Goal: Task Accomplishment & Management: Use online tool/utility

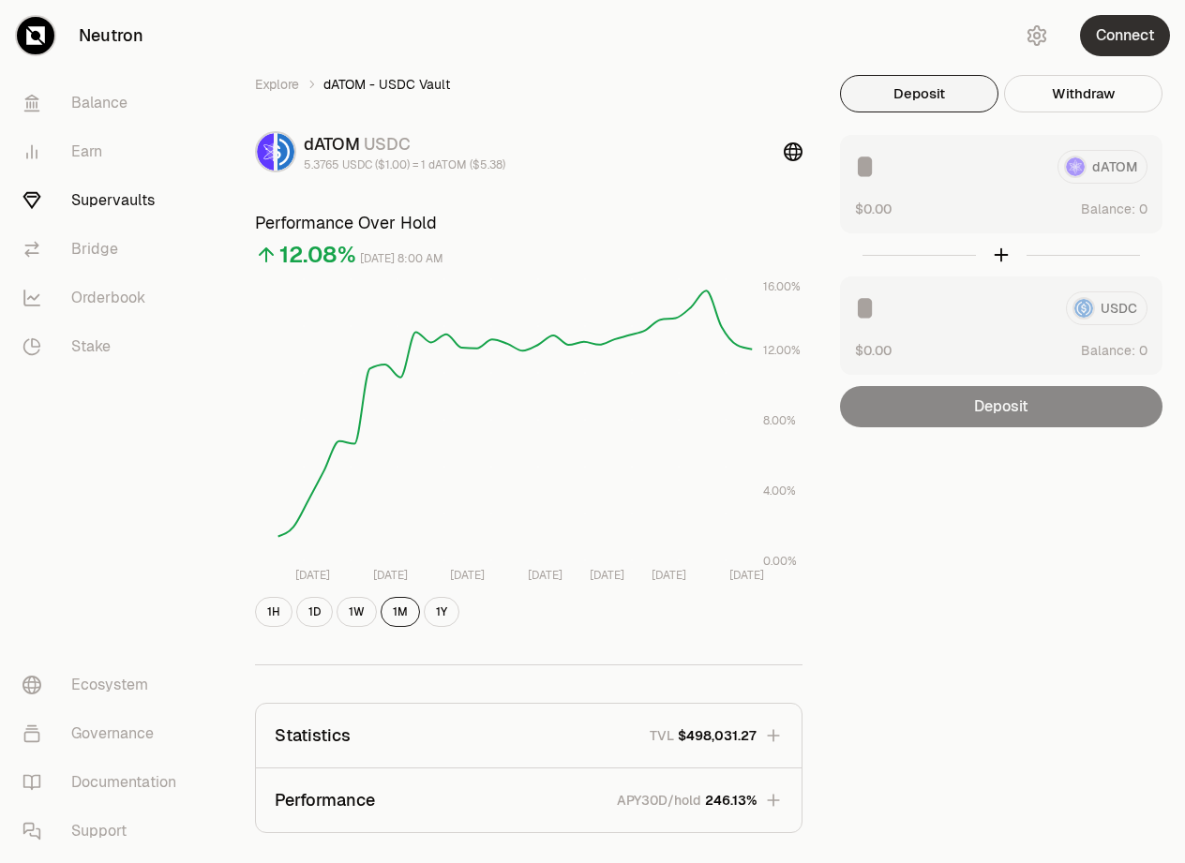
click at [1115, 30] on button "Connect" at bounding box center [1125, 35] width 90 height 41
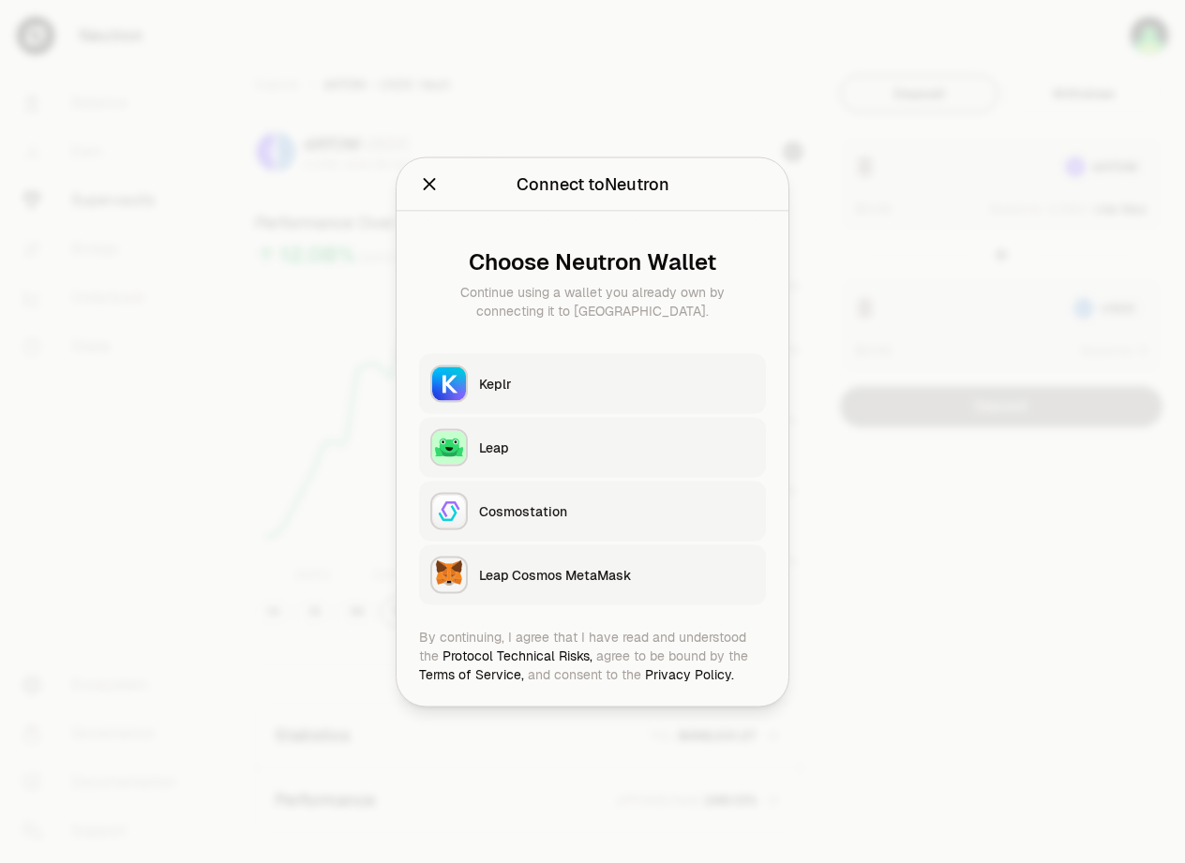
click at [534, 382] on div "Keplr" at bounding box center [617, 383] width 276 height 19
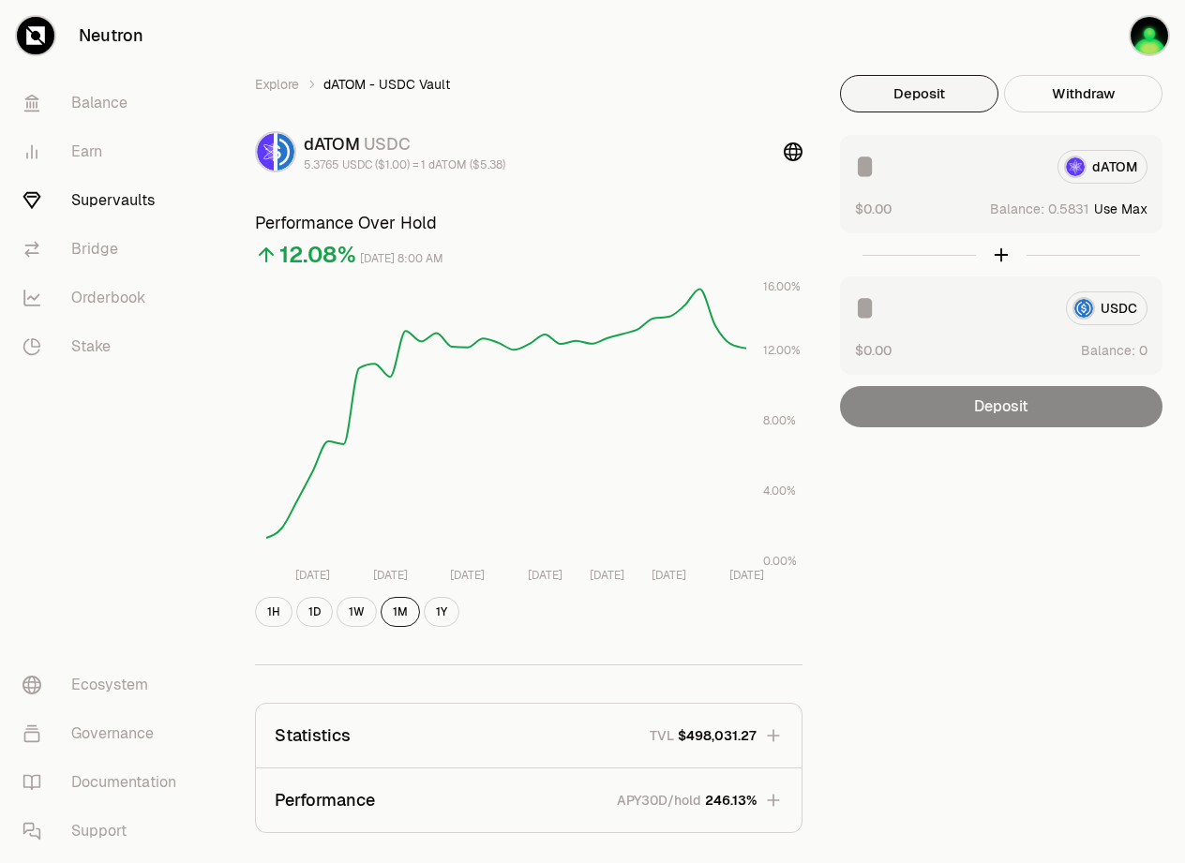
click at [1132, 208] on button "Use Max" at bounding box center [1120, 209] width 53 height 19
type input "********"
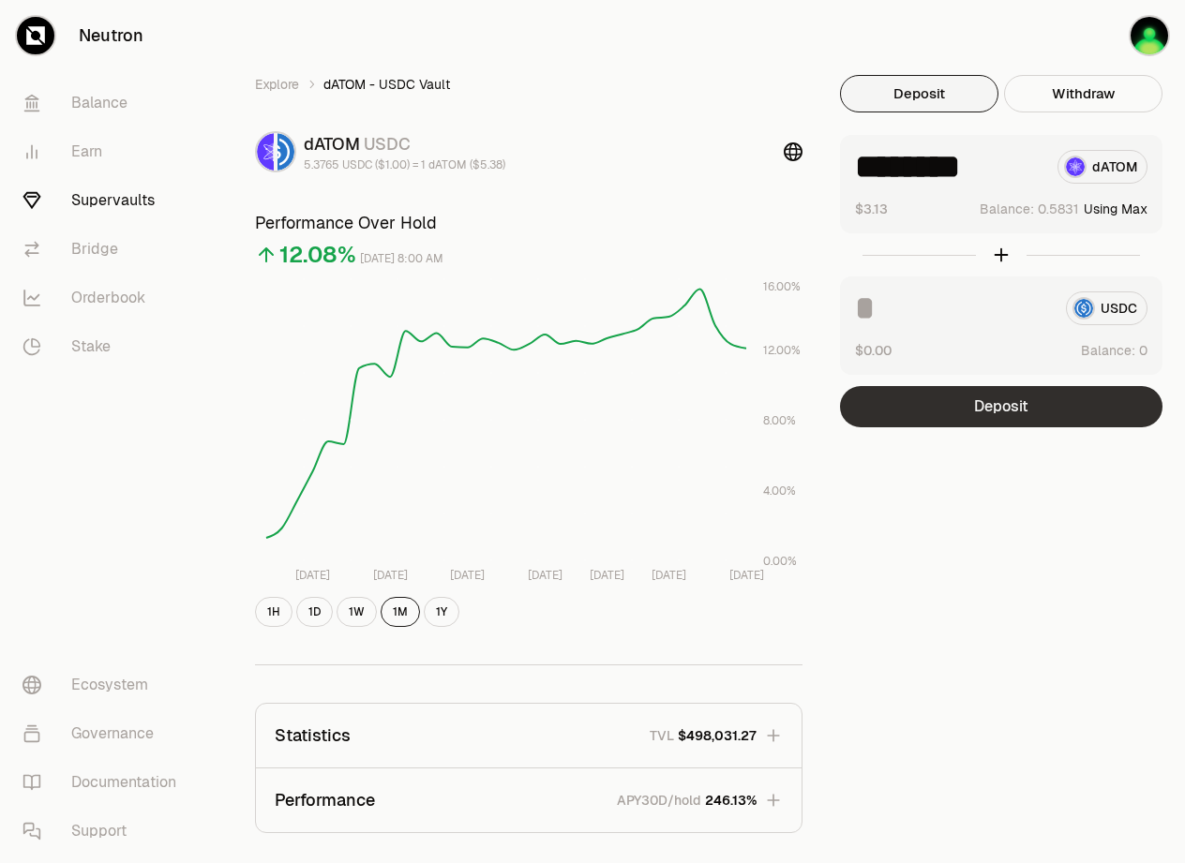
click at [1004, 404] on button "Deposit" at bounding box center [1001, 406] width 322 height 41
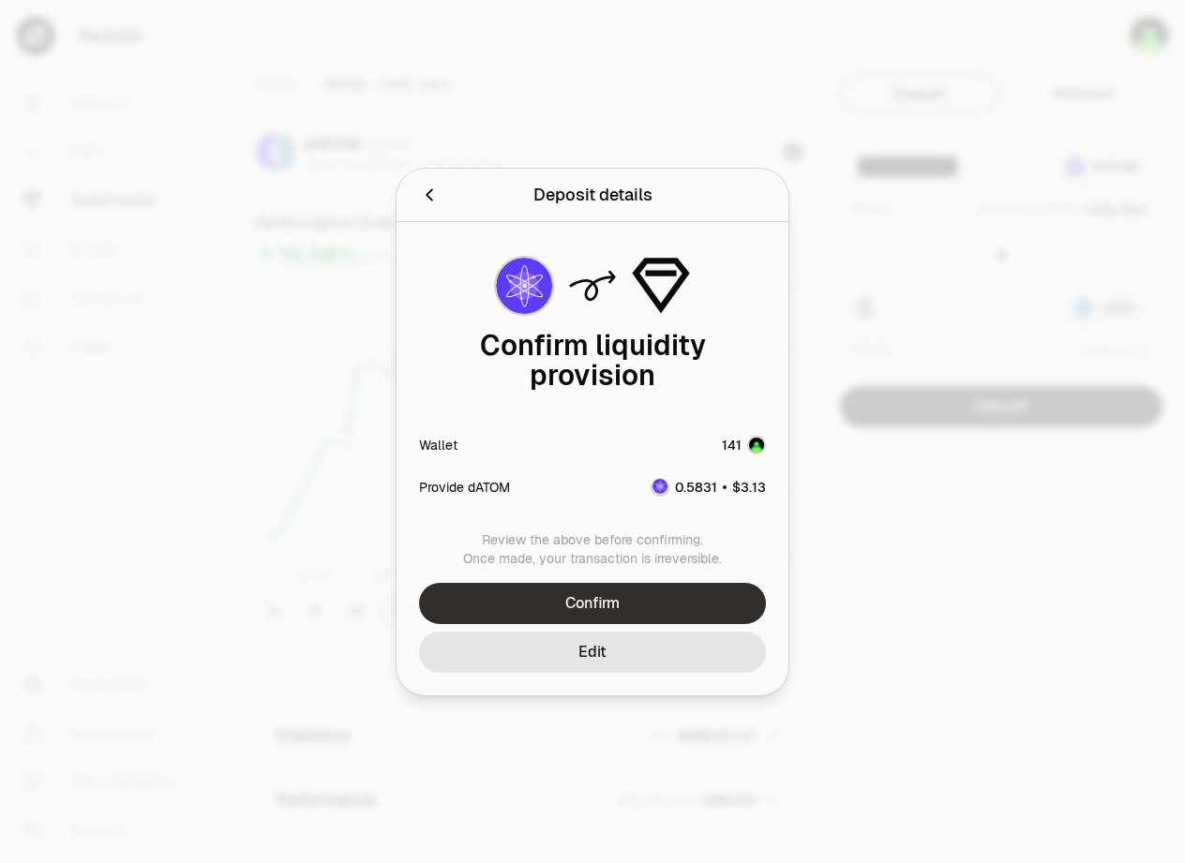
click at [620, 599] on button "Confirm" at bounding box center [592, 603] width 347 height 41
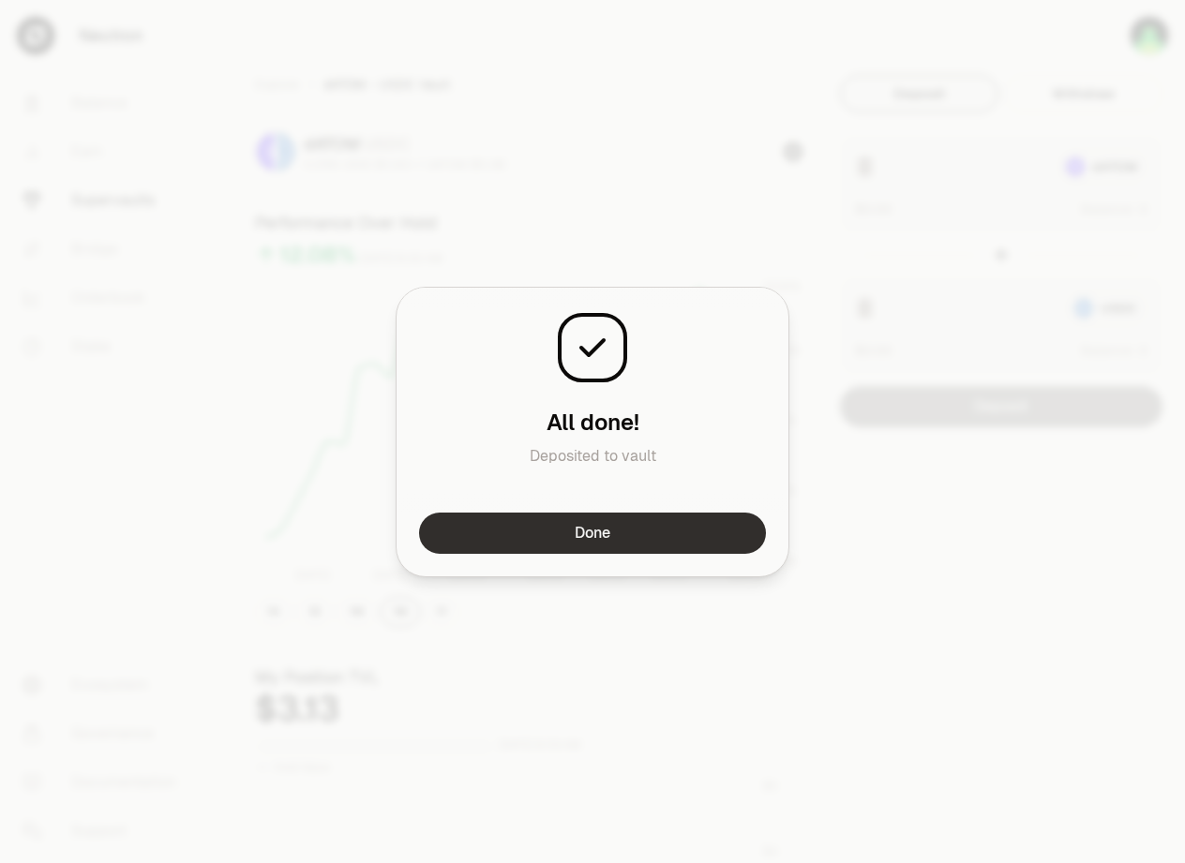
drag, startPoint x: 581, startPoint y: 557, endPoint x: 587, endPoint y: 542, distance: 16.0
click at [582, 555] on div "Done" at bounding box center [592, 545] width 392 height 64
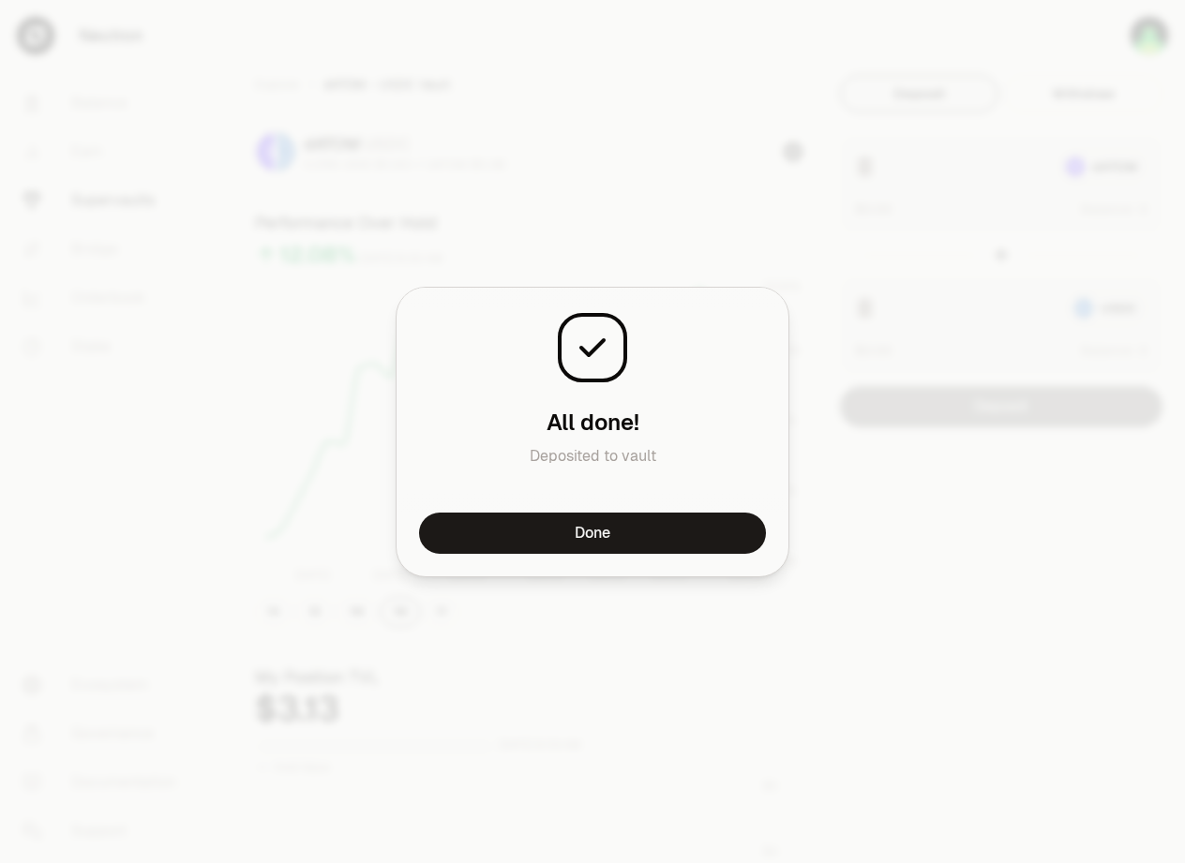
click at [586, 535] on button "Done" at bounding box center [592, 533] width 347 height 41
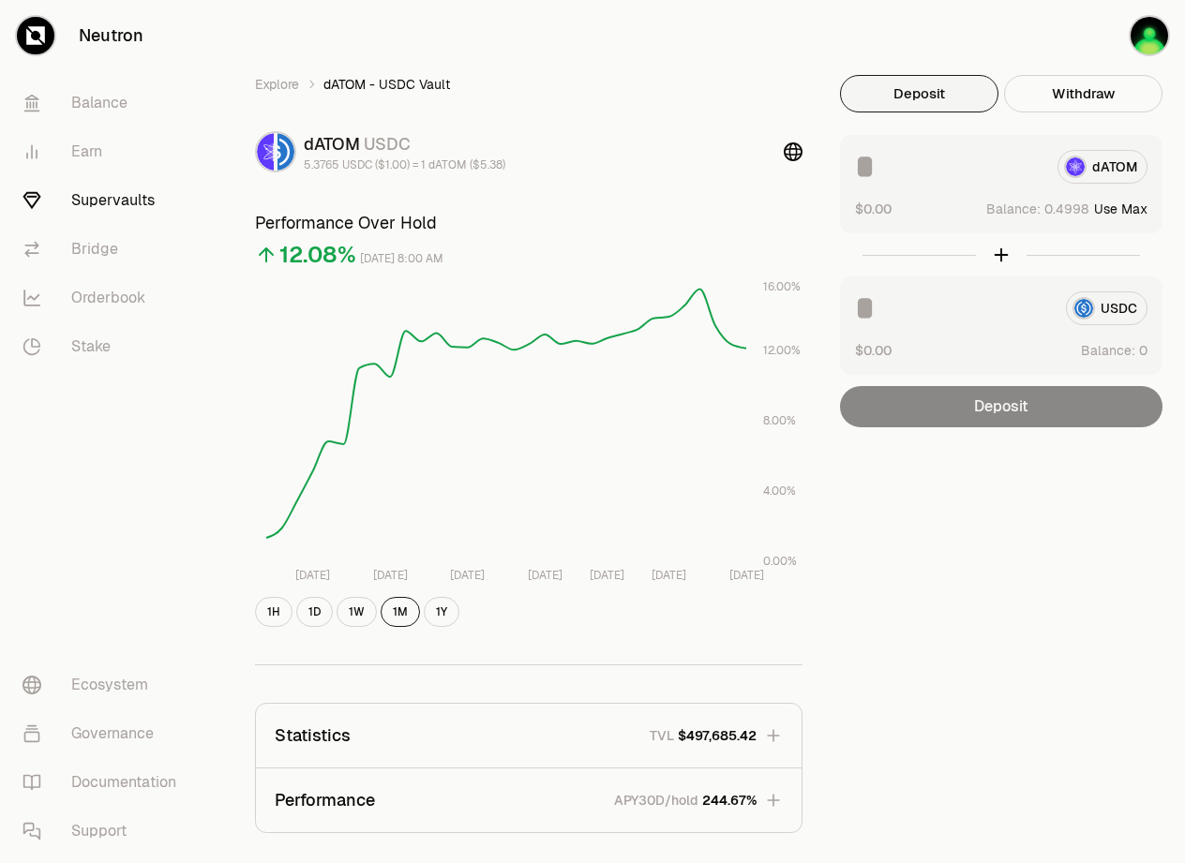
click at [1127, 206] on button "Use Max" at bounding box center [1120, 209] width 53 height 19
type input "*******"
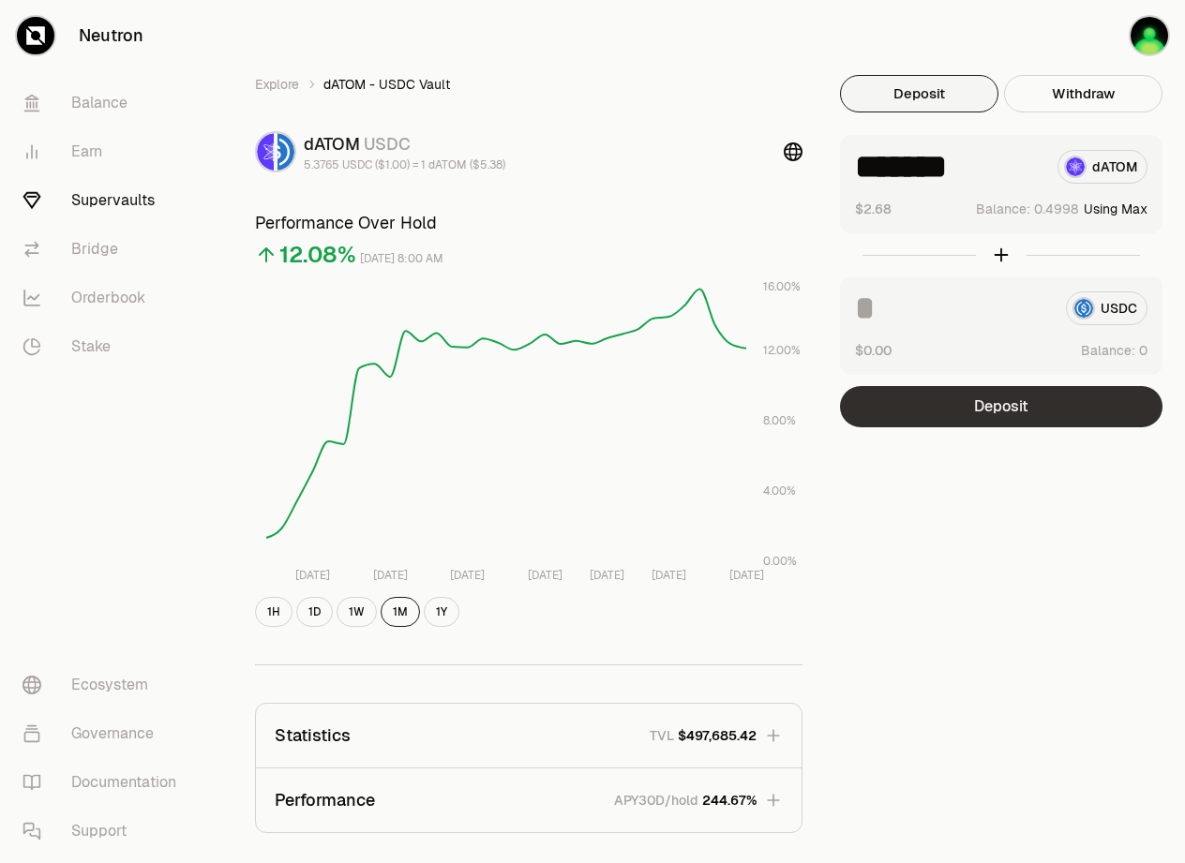
click at [1011, 407] on button "Deposit" at bounding box center [1001, 406] width 322 height 41
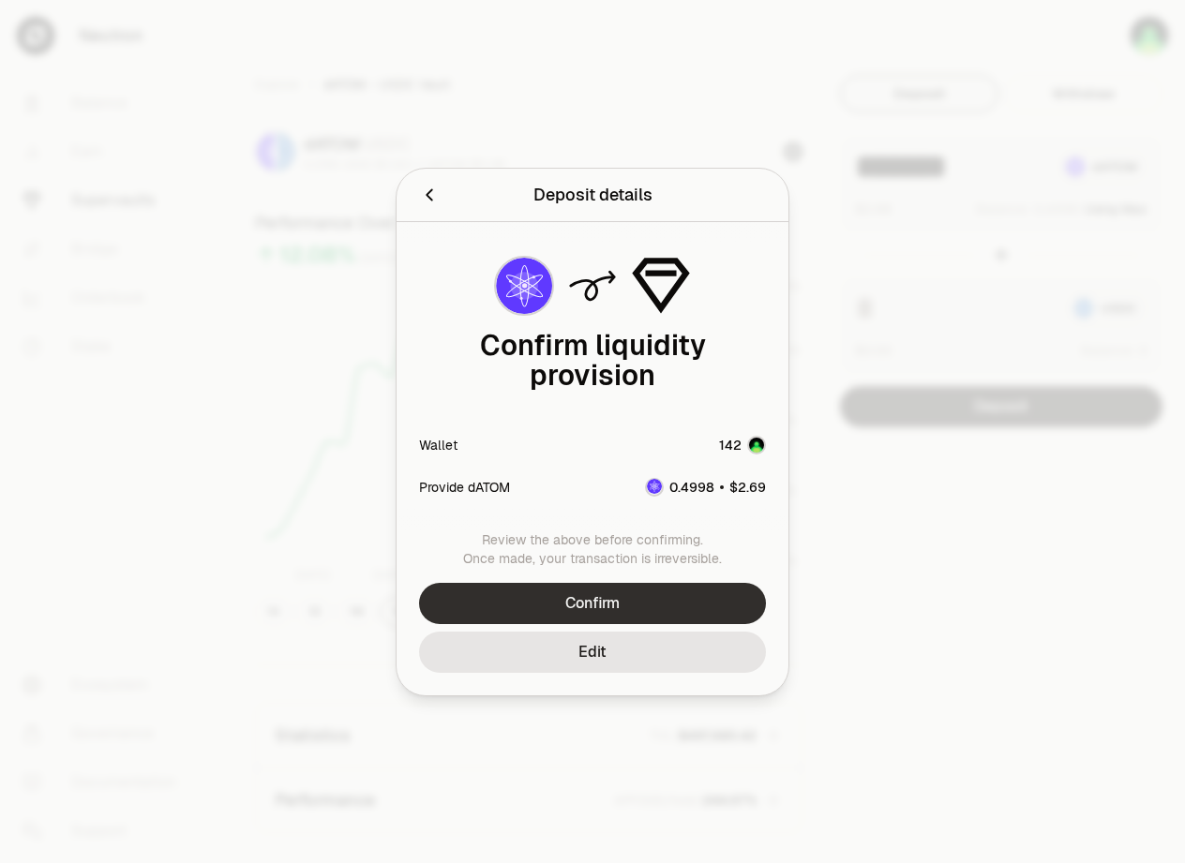
click at [647, 592] on button "Confirm" at bounding box center [592, 603] width 347 height 41
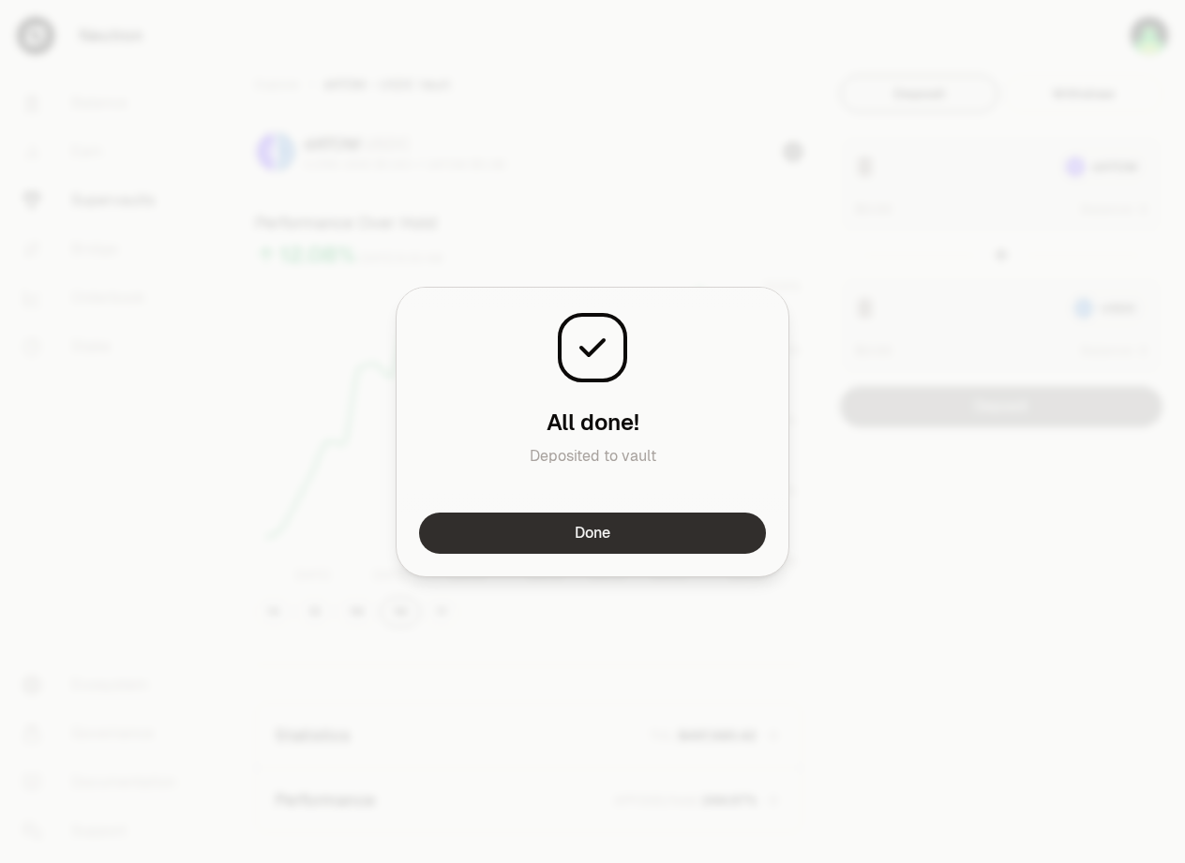
click at [666, 518] on button "Done" at bounding box center [592, 533] width 347 height 41
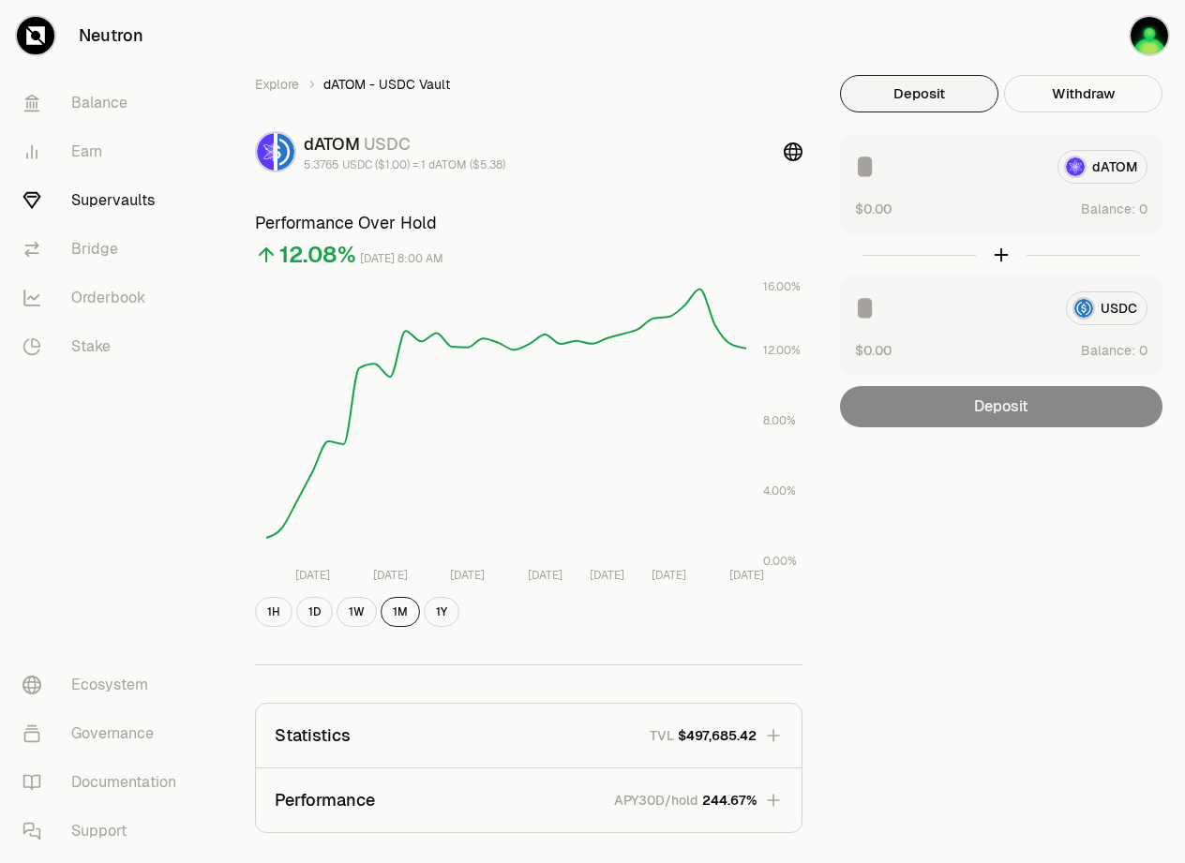
click at [859, 40] on div "Explore dATOM - USDC Vault dATOM USDC 5.3765 USDC ($1.00) = 1 dATOM ($5.38) Per…" at bounding box center [697, 577] width 975 height 1155
click at [1133, 211] on button "Use Max" at bounding box center [1120, 209] width 53 height 19
type input "********"
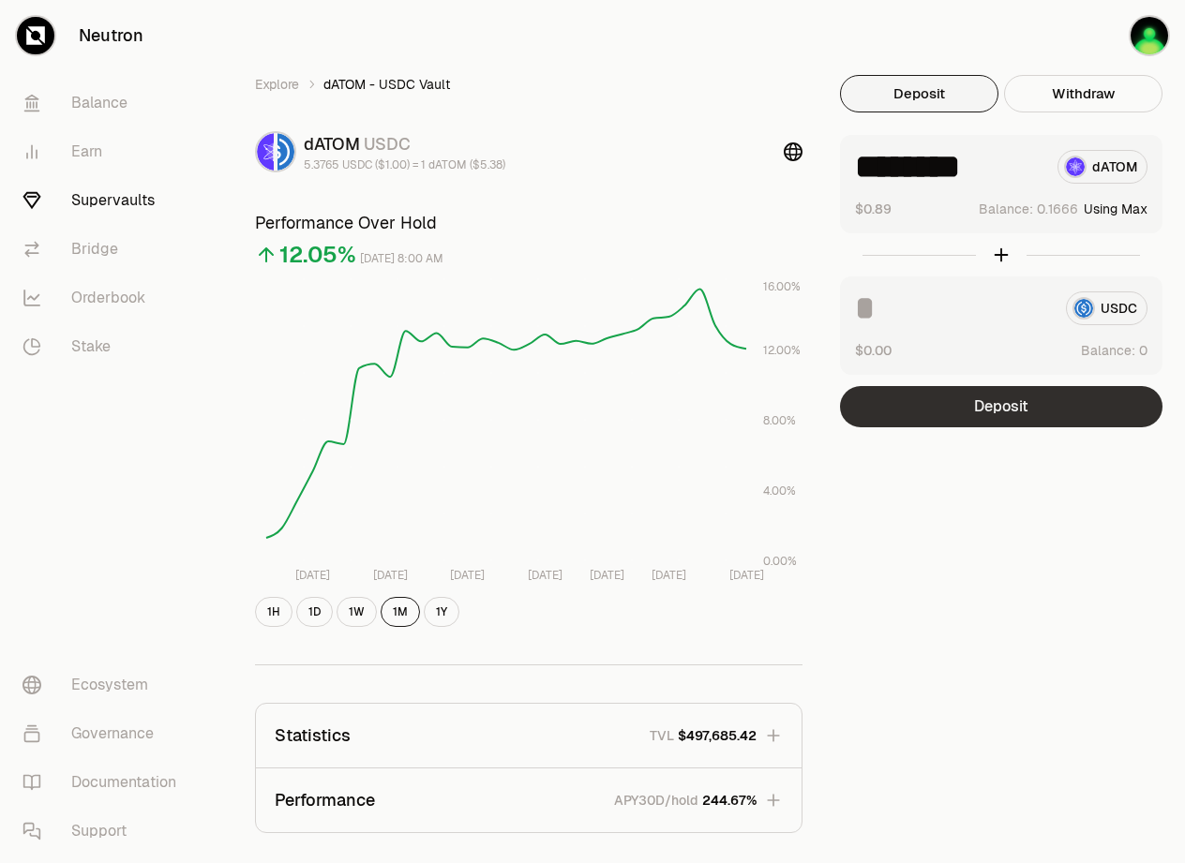
click at [1018, 401] on button "Deposit" at bounding box center [1001, 406] width 322 height 41
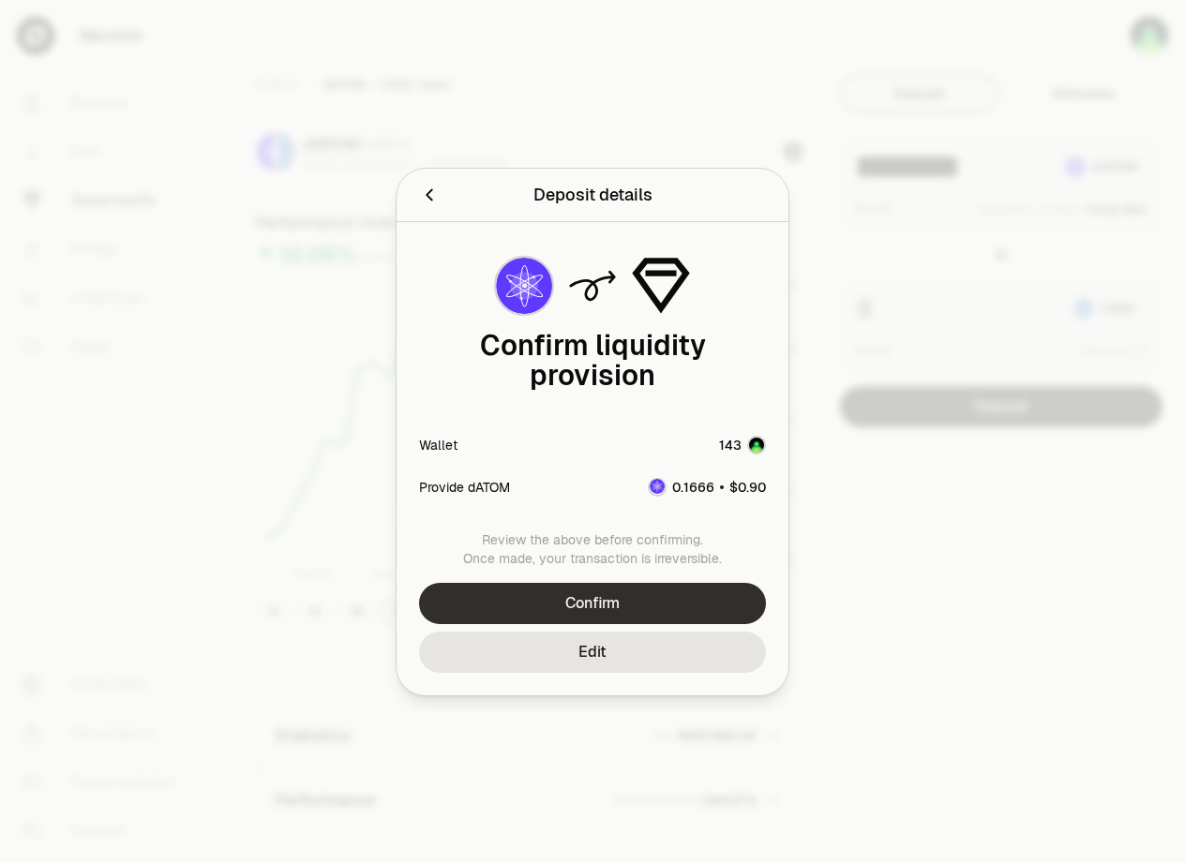
click at [700, 583] on button "Confirm" at bounding box center [592, 603] width 347 height 41
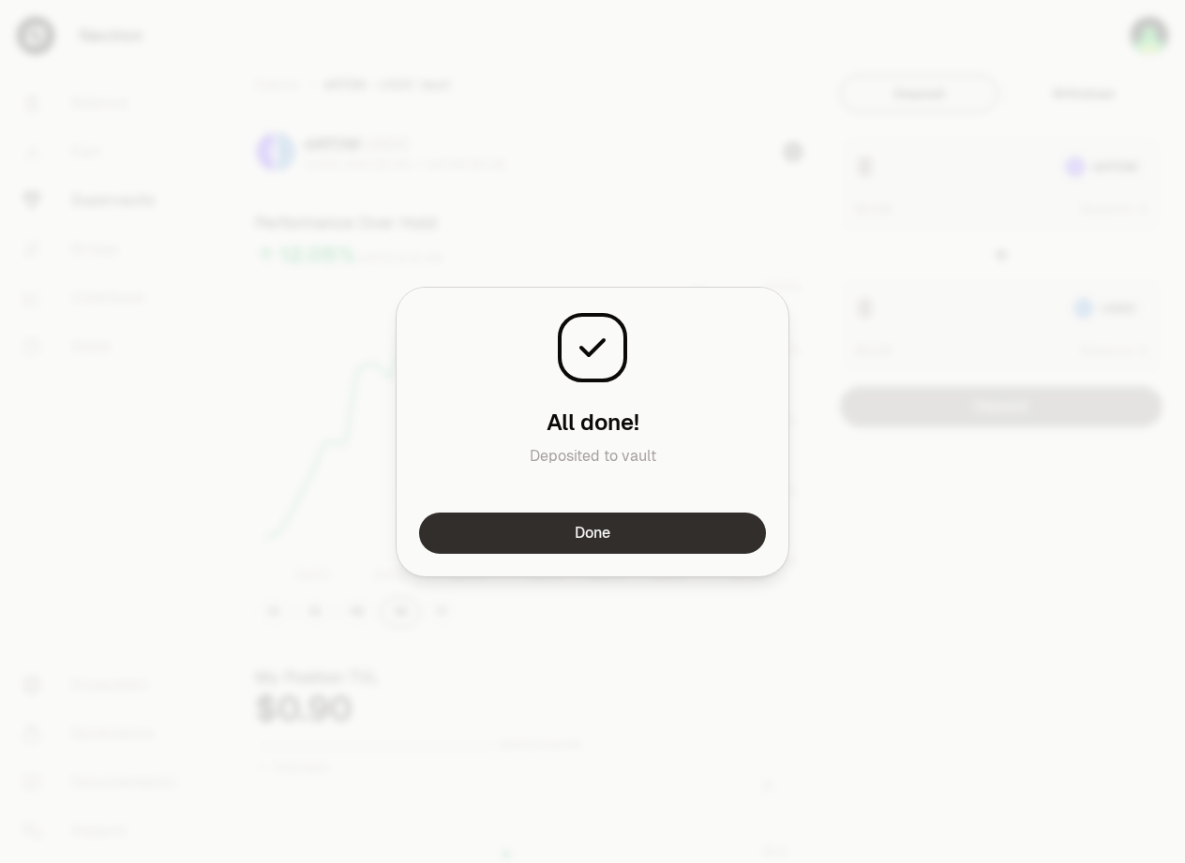
click at [644, 537] on button "Done" at bounding box center [592, 533] width 347 height 41
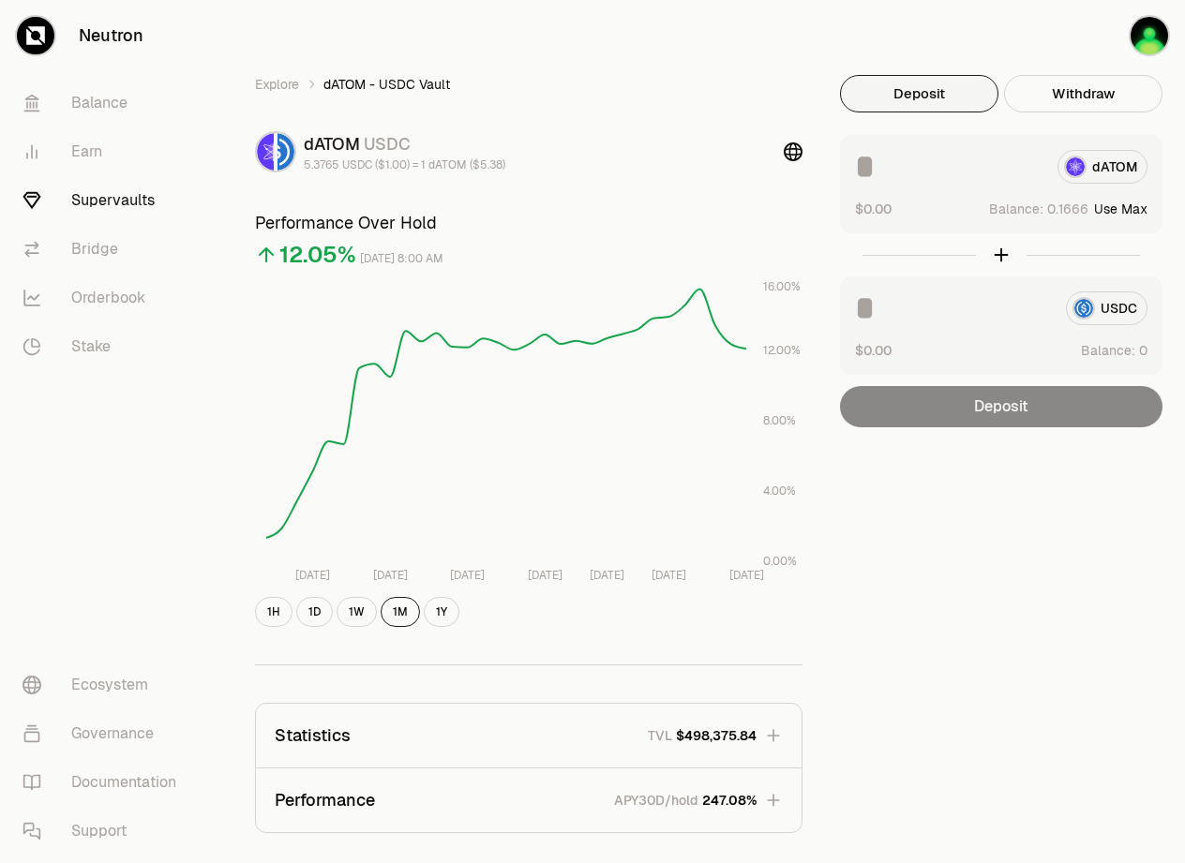
click at [1123, 205] on button "Use Max" at bounding box center [1120, 209] width 53 height 19
type input "********"
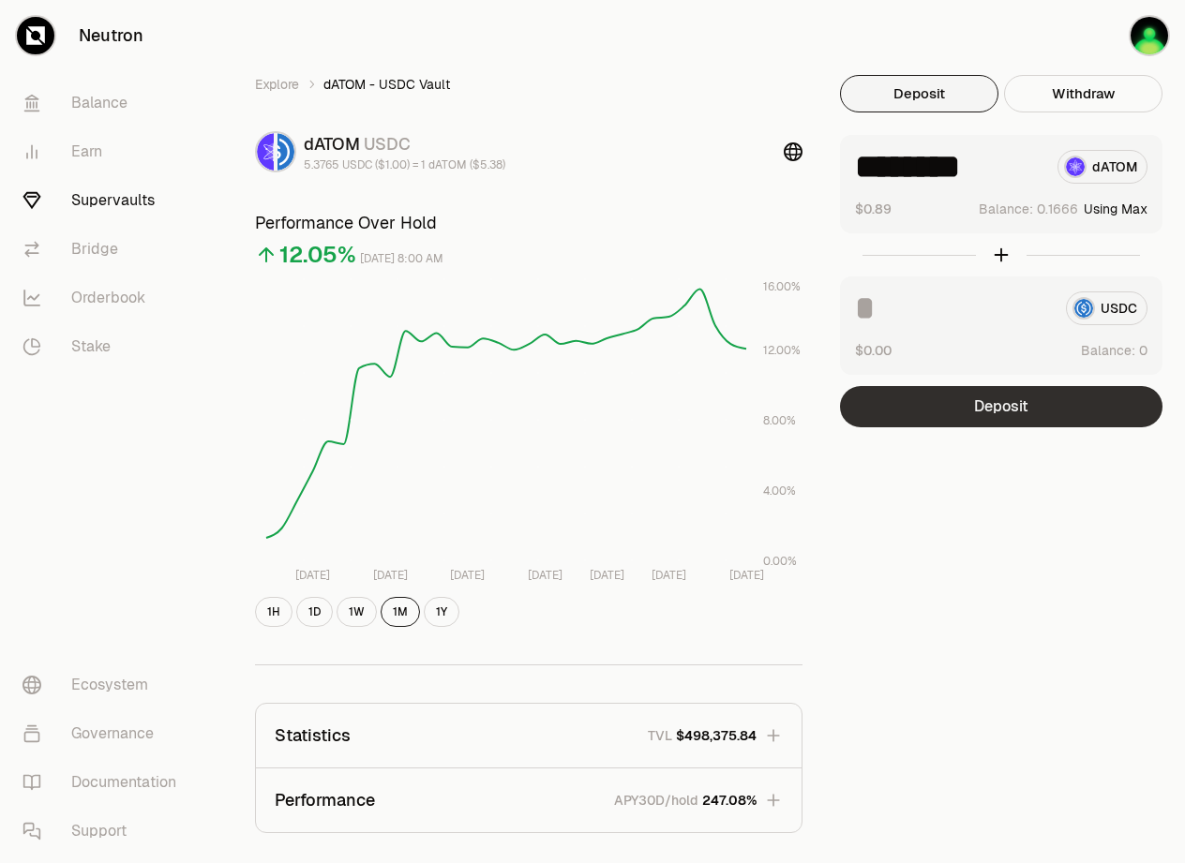
click at [1033, 409] on button "Deposit" at bounding box center [1001, 406] width 322 height 41
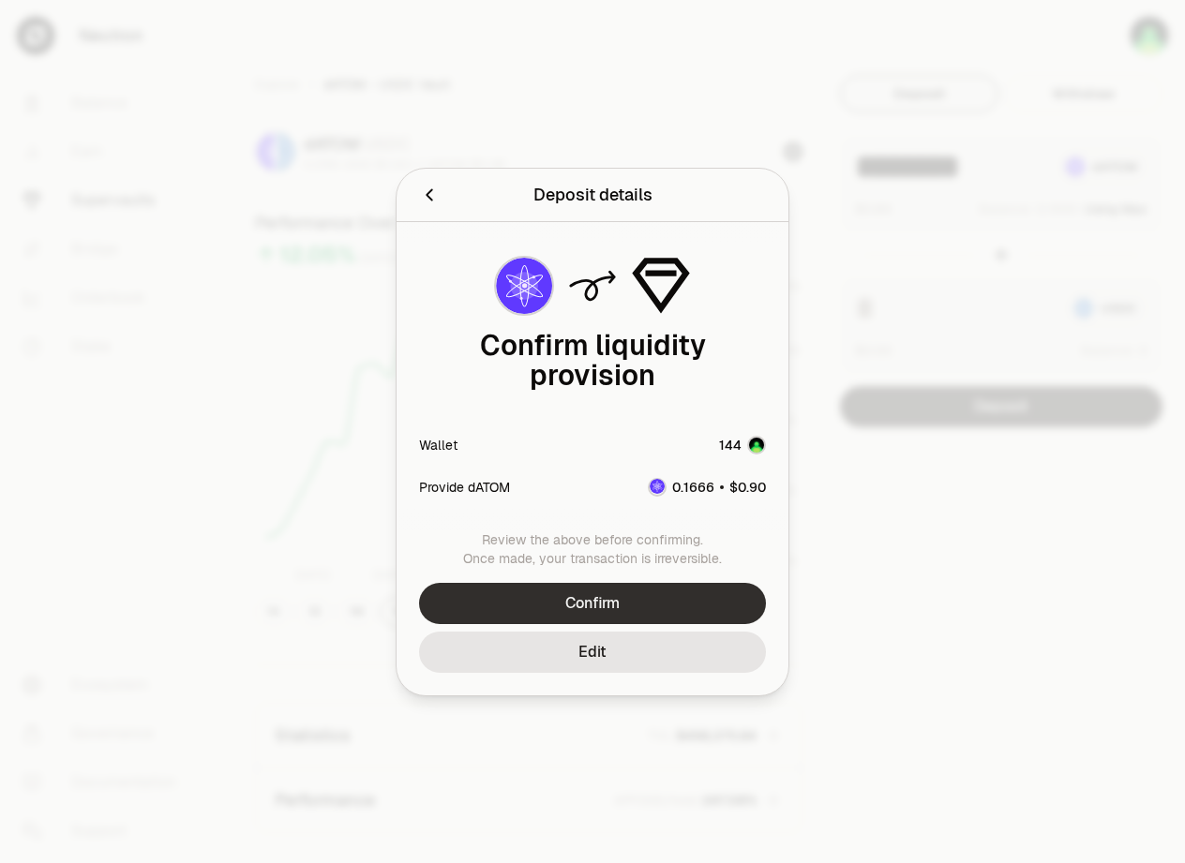
click at [668, 584] on button "Confirm" at bounding box center [592, 603] width 347 height 41
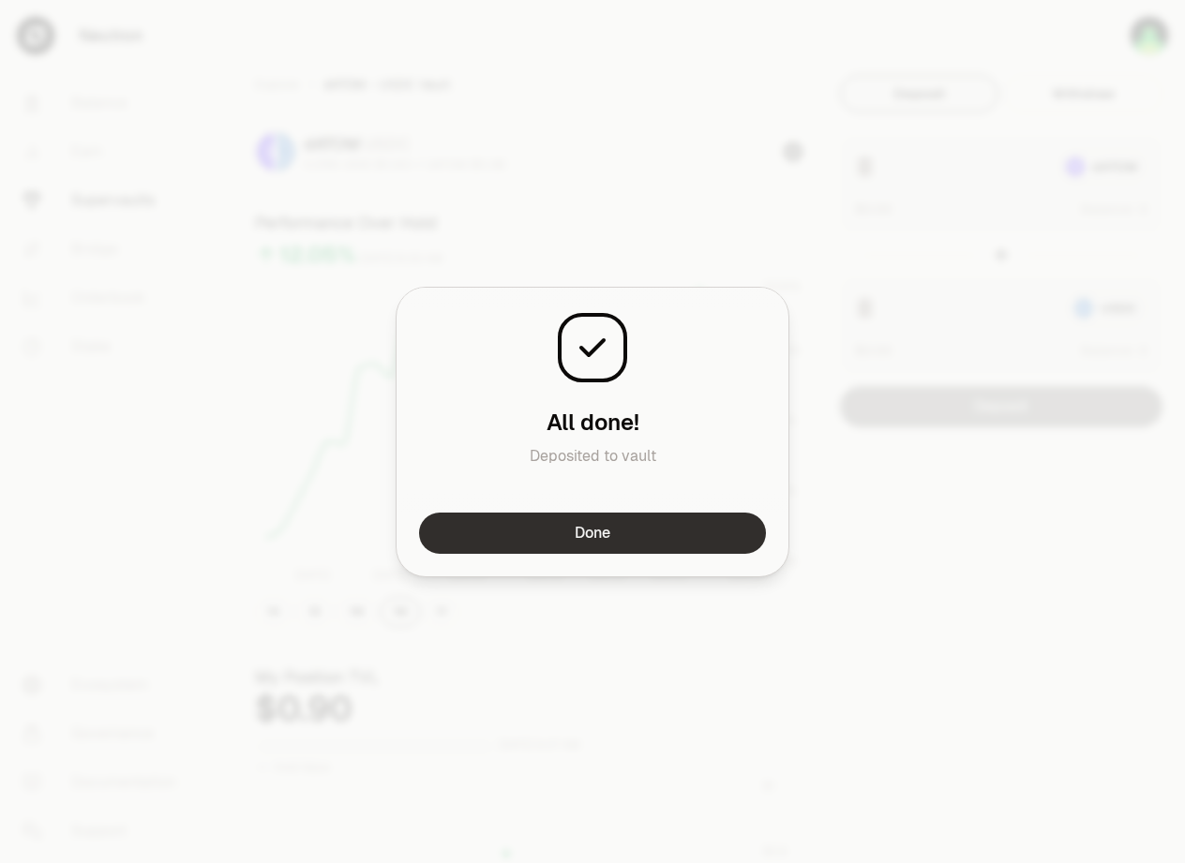
click at [633, 547] on button "Done" at bounding box center [592, 533] width 347 height 41
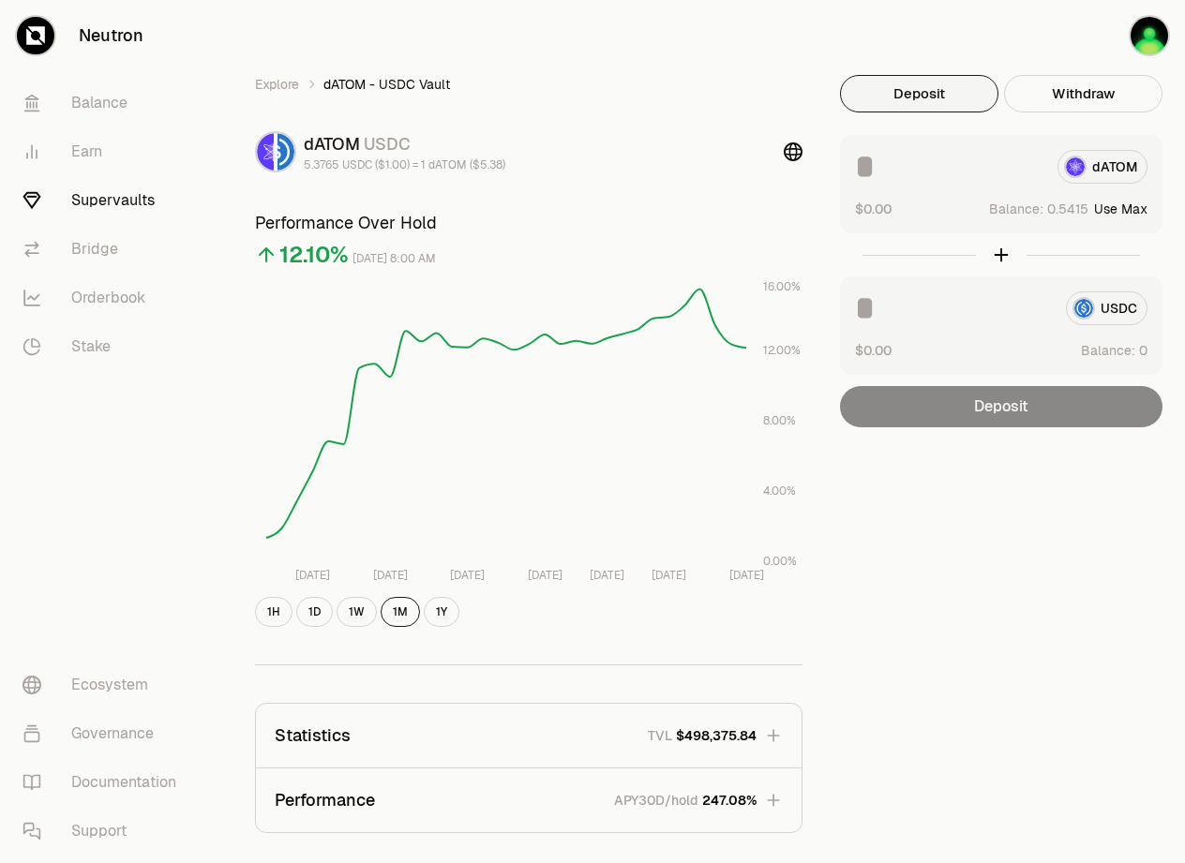
click at [1033, 483] on div "Explore dATOM - USDC Vault dATOM USDC 5.3765 USDC ($1.00) = 1 dATOM ($5.38) Per…" at bounding box center [697, 532] width 930 height 915
click at [1133, 208] on button "Use Max" at bounding box center [1120, 209] width 53 height 19
type input "********"
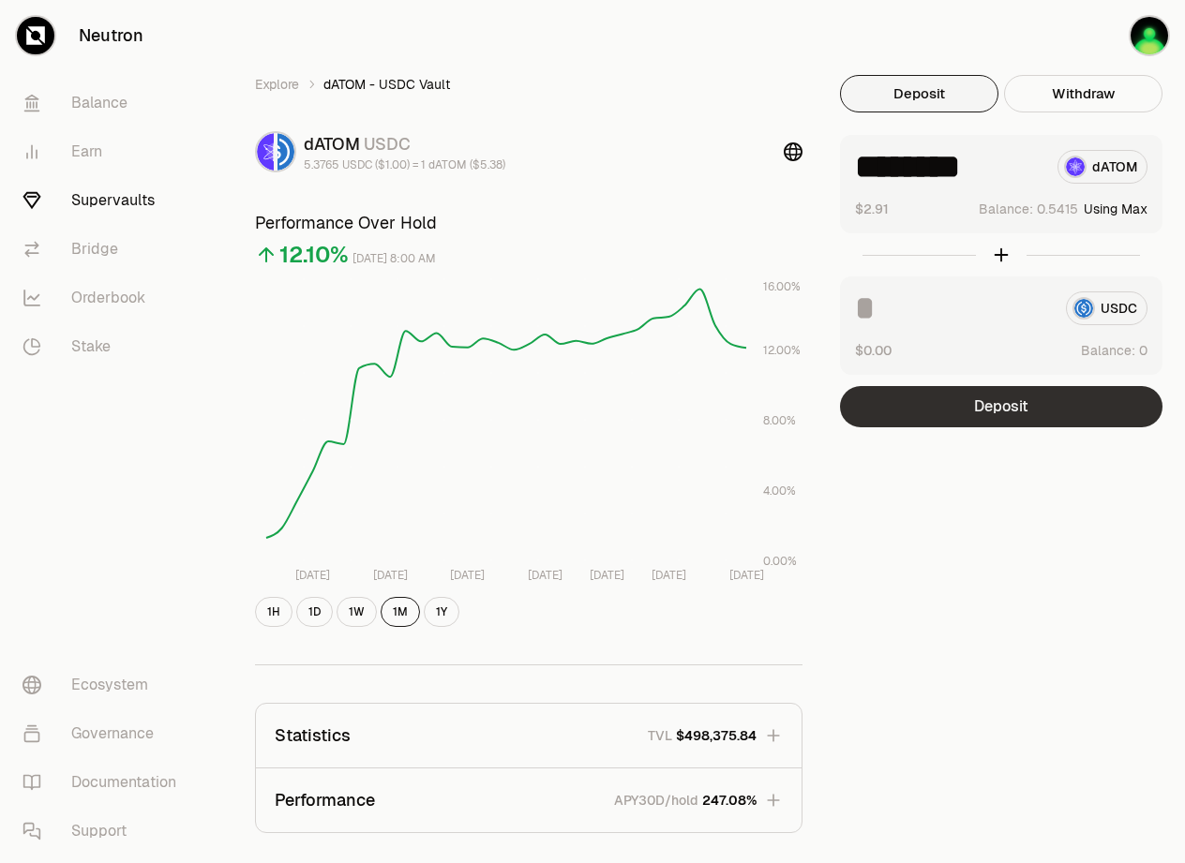
click at [1021, 404] on button "Deposit" at bounding box center [1001, 406] width 322 height 41
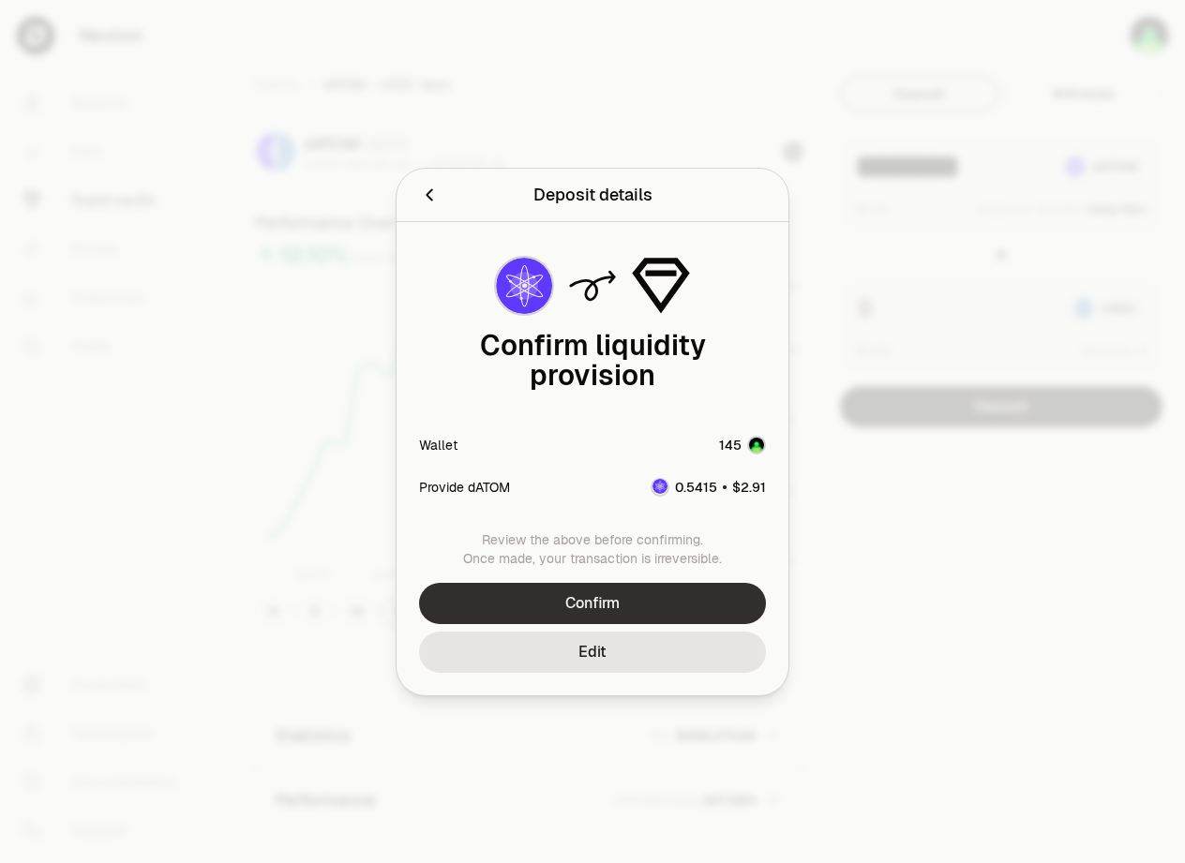
click at [664, 583] on button "Confirm" at bounding box center [592, 603] width 347 height 41
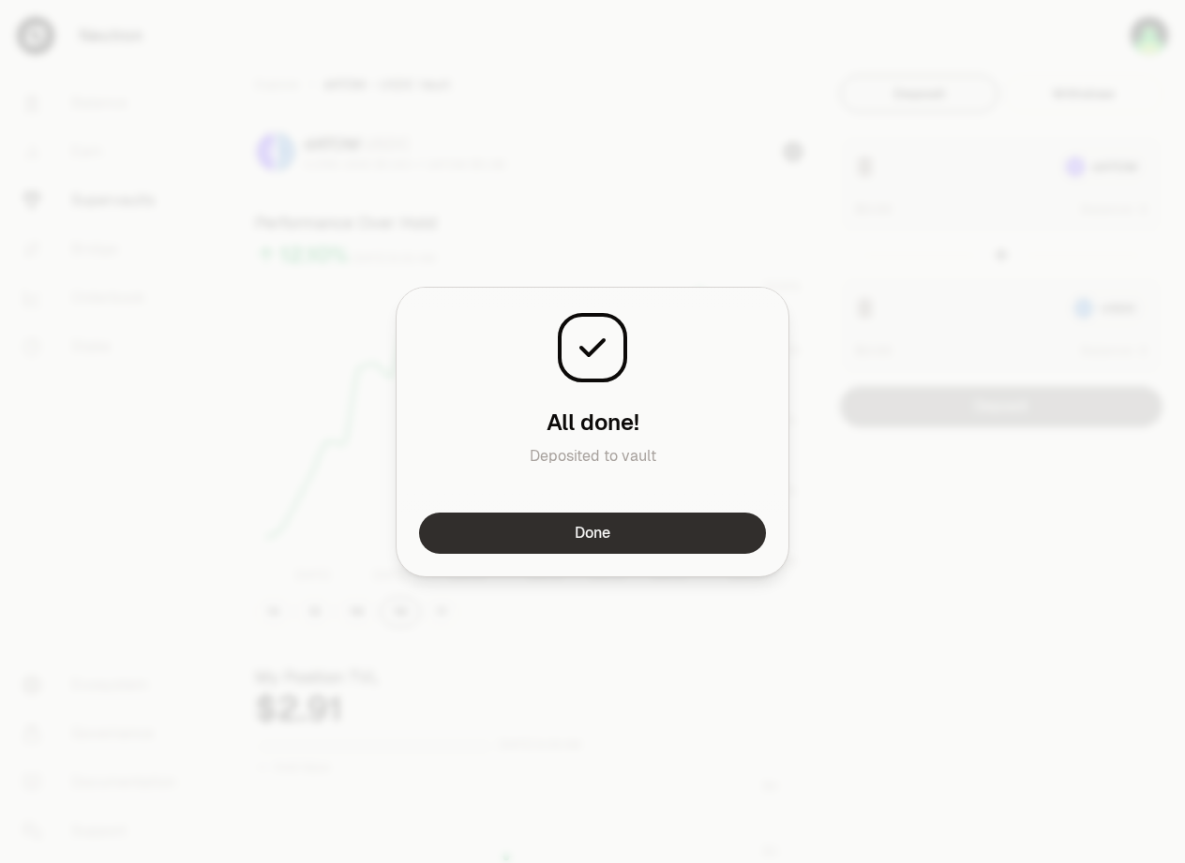
click at [627, 523] on button "Done" at bounding box center [592, 533] width 347 height 41
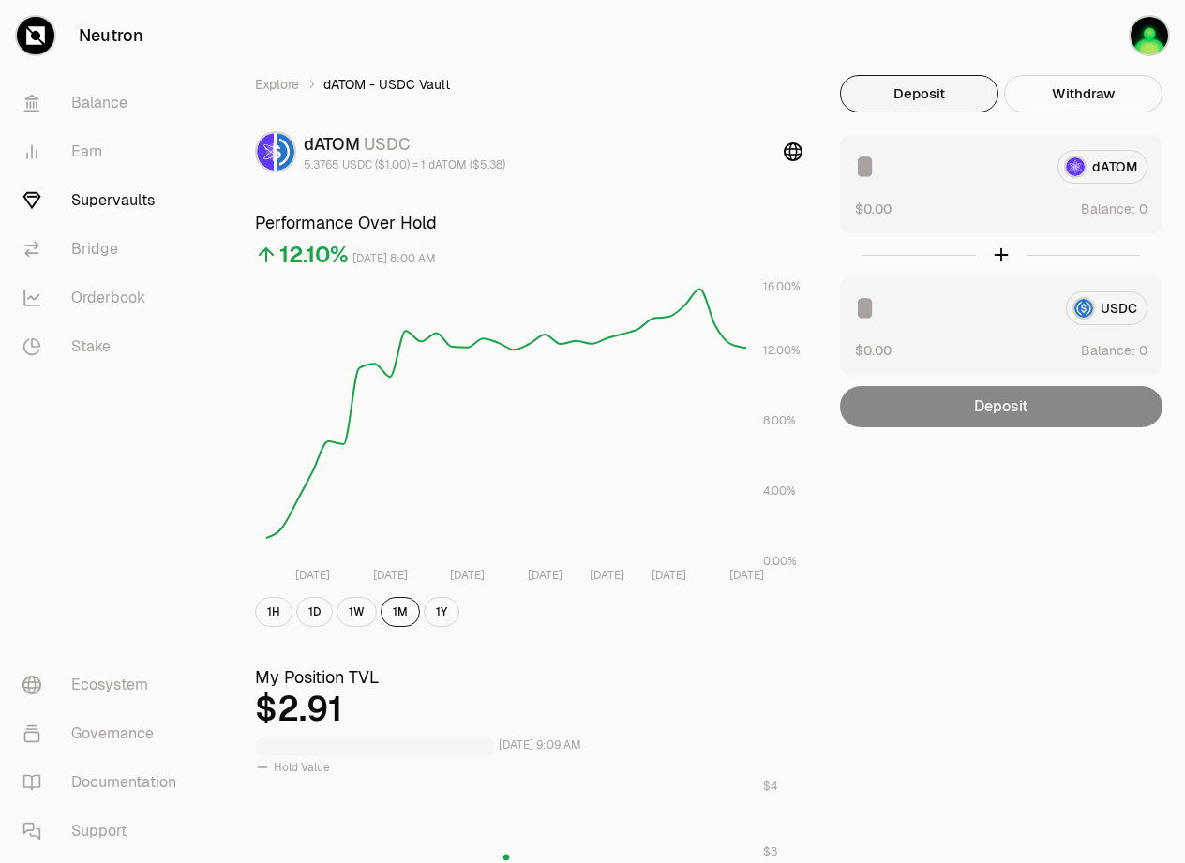
drag, startPoint x: 872, startPoint y: 23, endPoint x: 872, endPoint y: 3, distance: 20.6
click at [872, 23] on div "Explore dATOM - USDC Vault dATOM USDC 5.3765 USDC ($1.00) = 1 dATOM ($5.38) Per…" at bounding box center [697, 828] width 975 height 1656
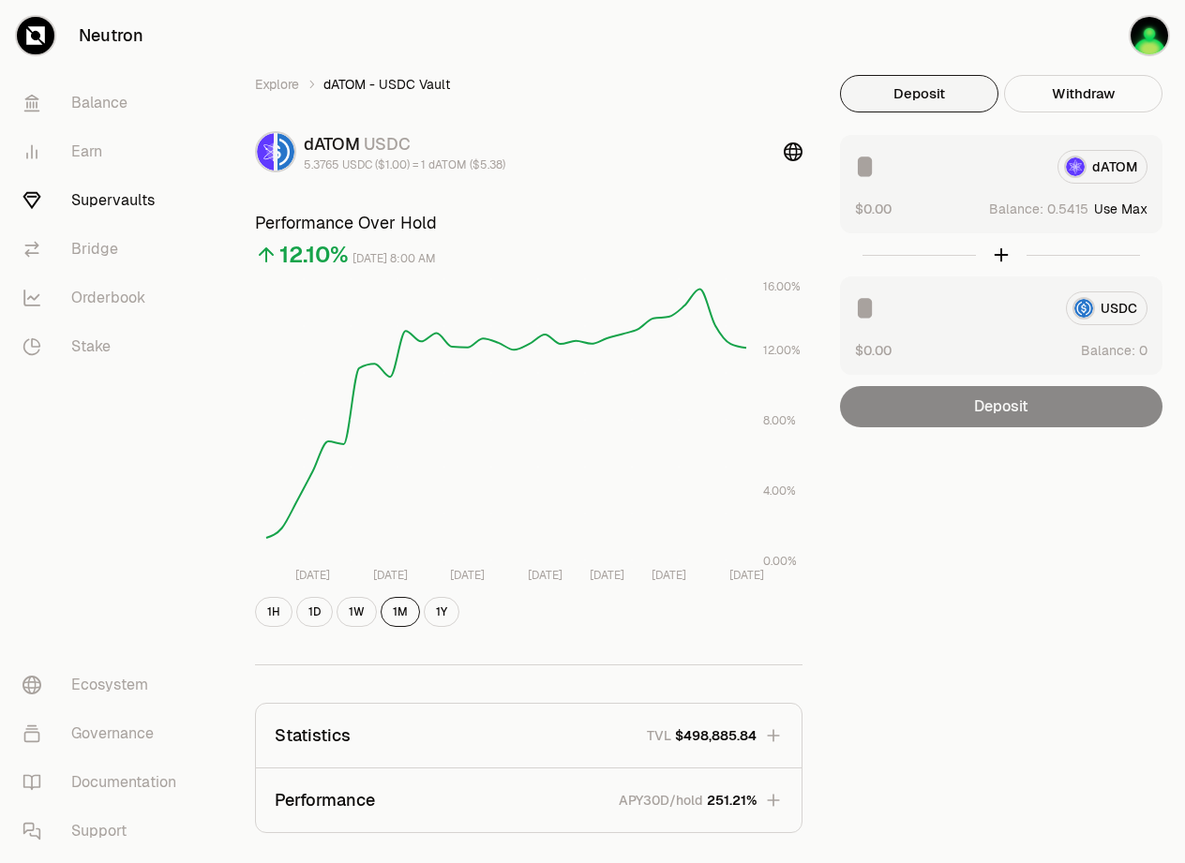
click at [1137, 205] on button "Use Max" at bounding box center [1120, 209] width 53 height 19
type input "********"
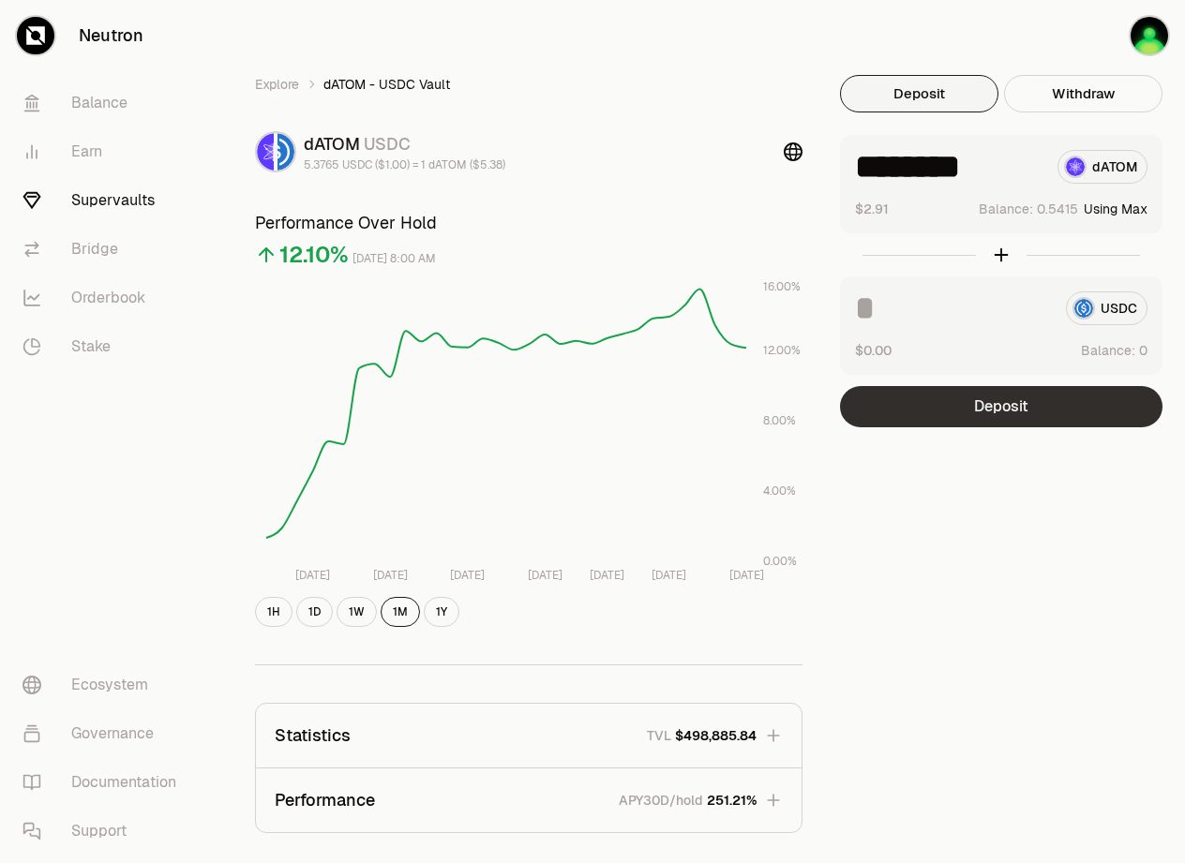
click at [1012, 401] on button "Deposit" at bounding box center [1001, 406] width 322 height 41
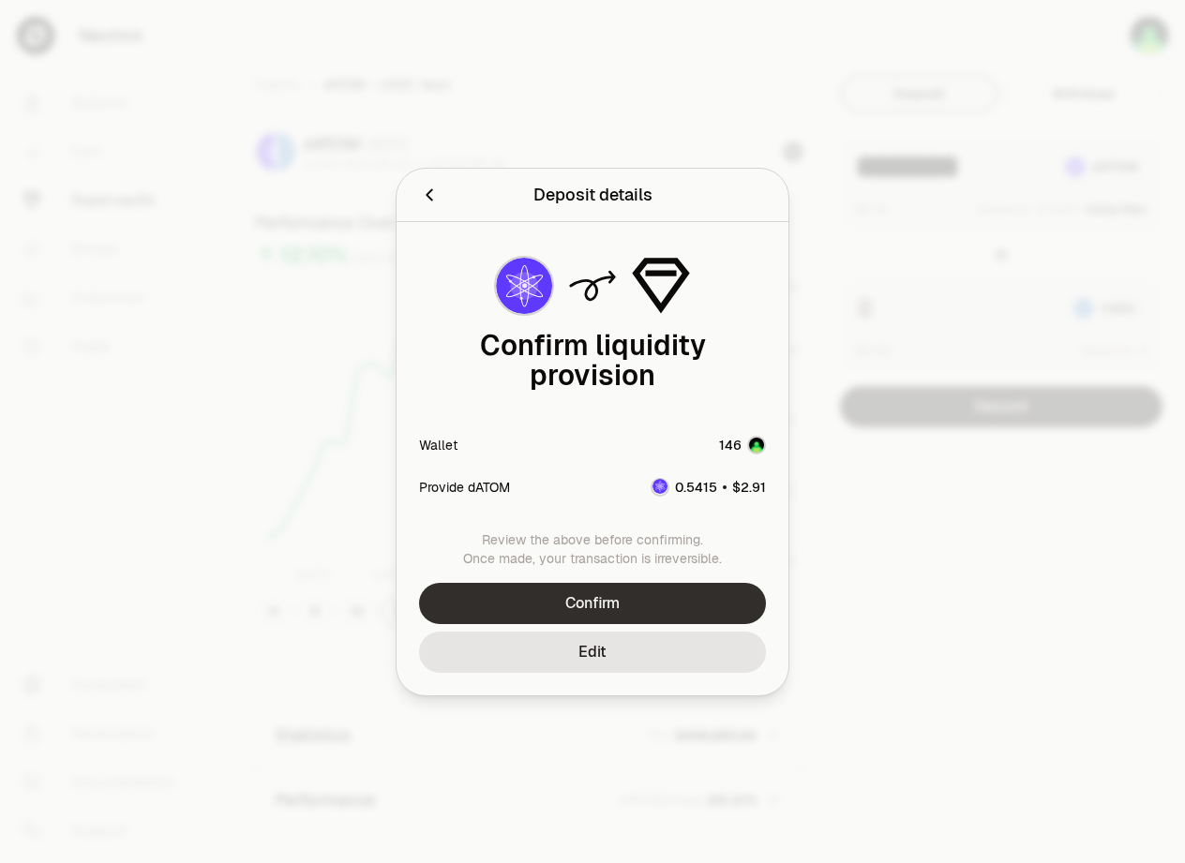
click at [656, 583] on button "Confirm" at bounding box center [592, 603] width 347 height 41
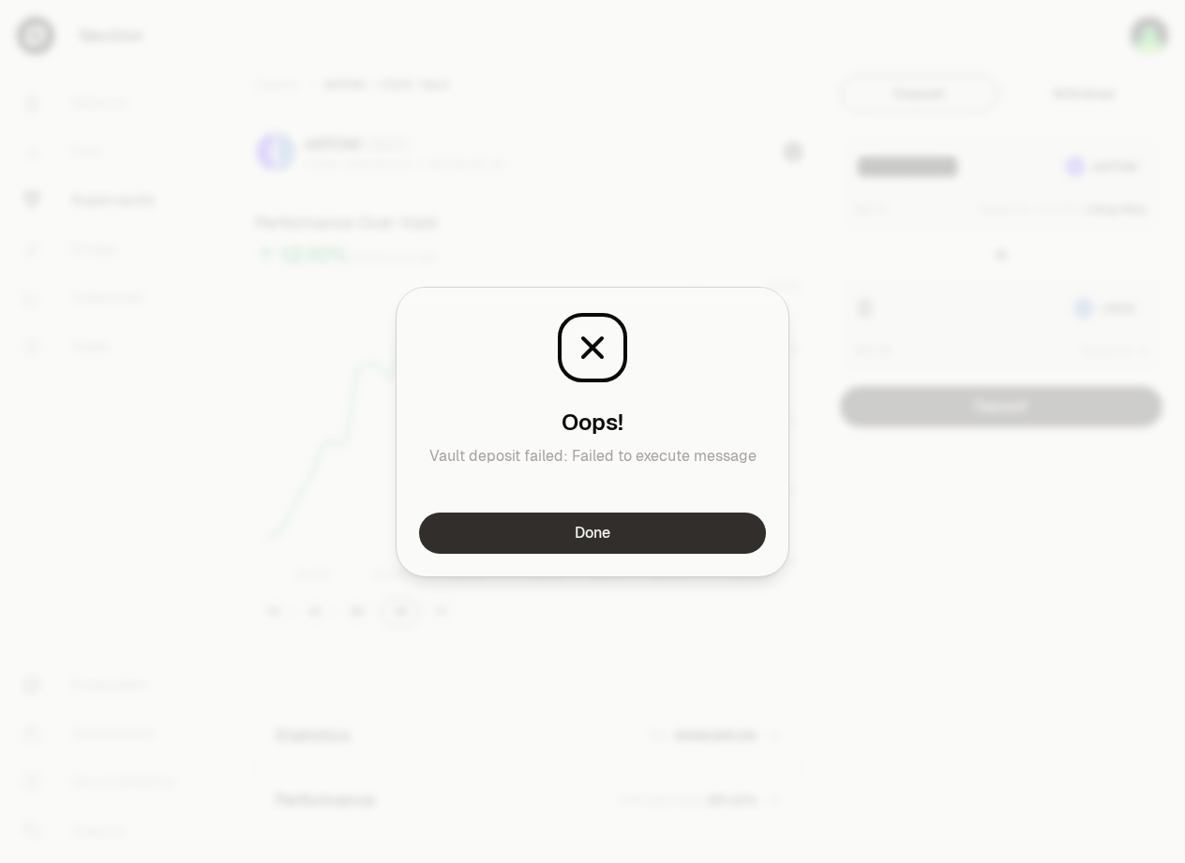
click at [618, 539] on button "Done" at bounding box center [592, 533] width 347 height 41
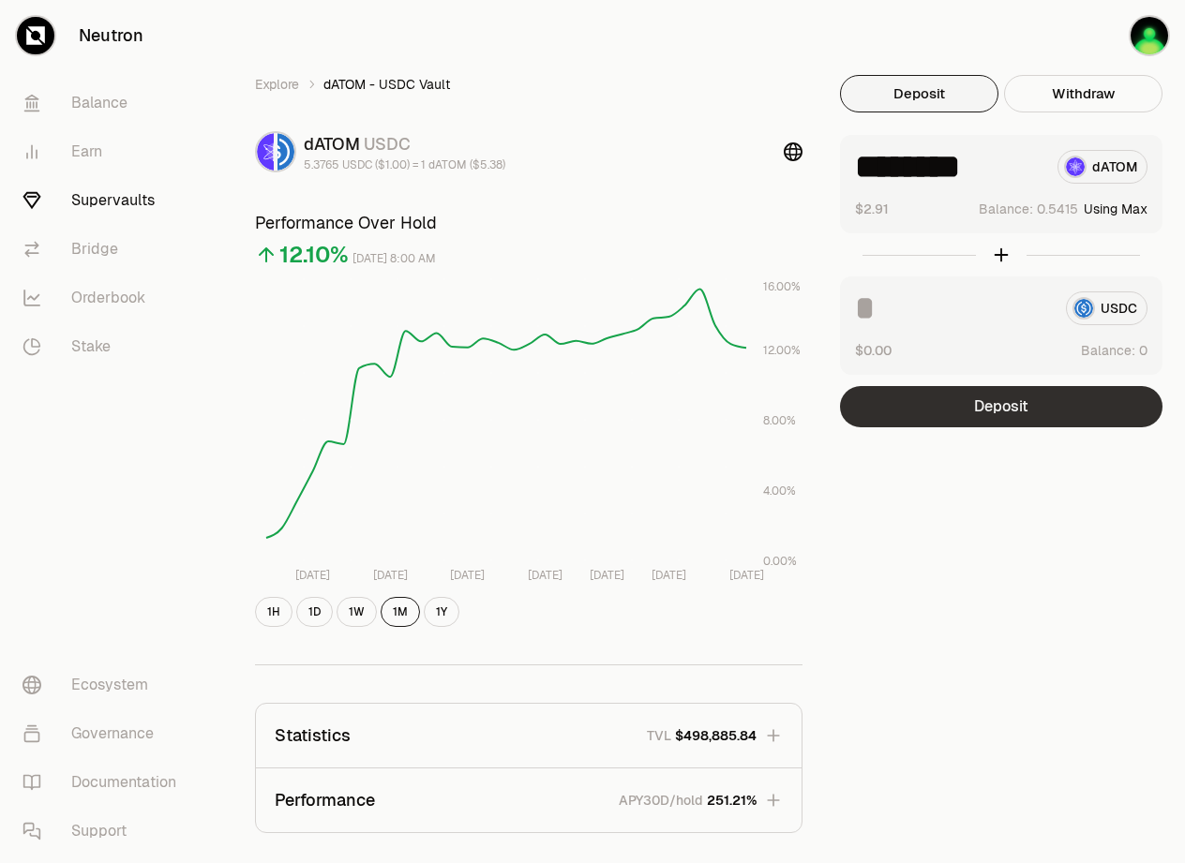
click at [1005, 408] on button "Deposit" at bounding box center [1001, 406] width 322 height 41
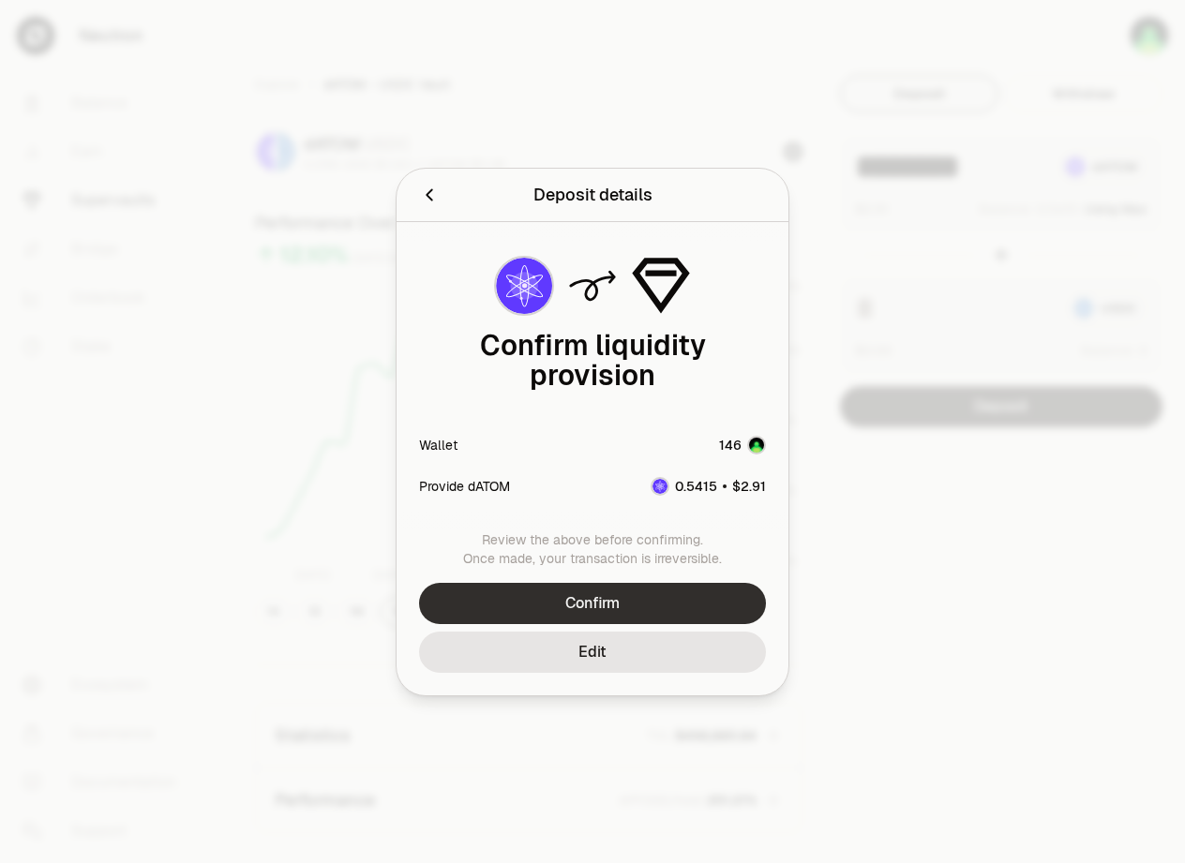
click at [687, 586] on button "Confirm" at bounding box center [592, 603] width 347 height 41
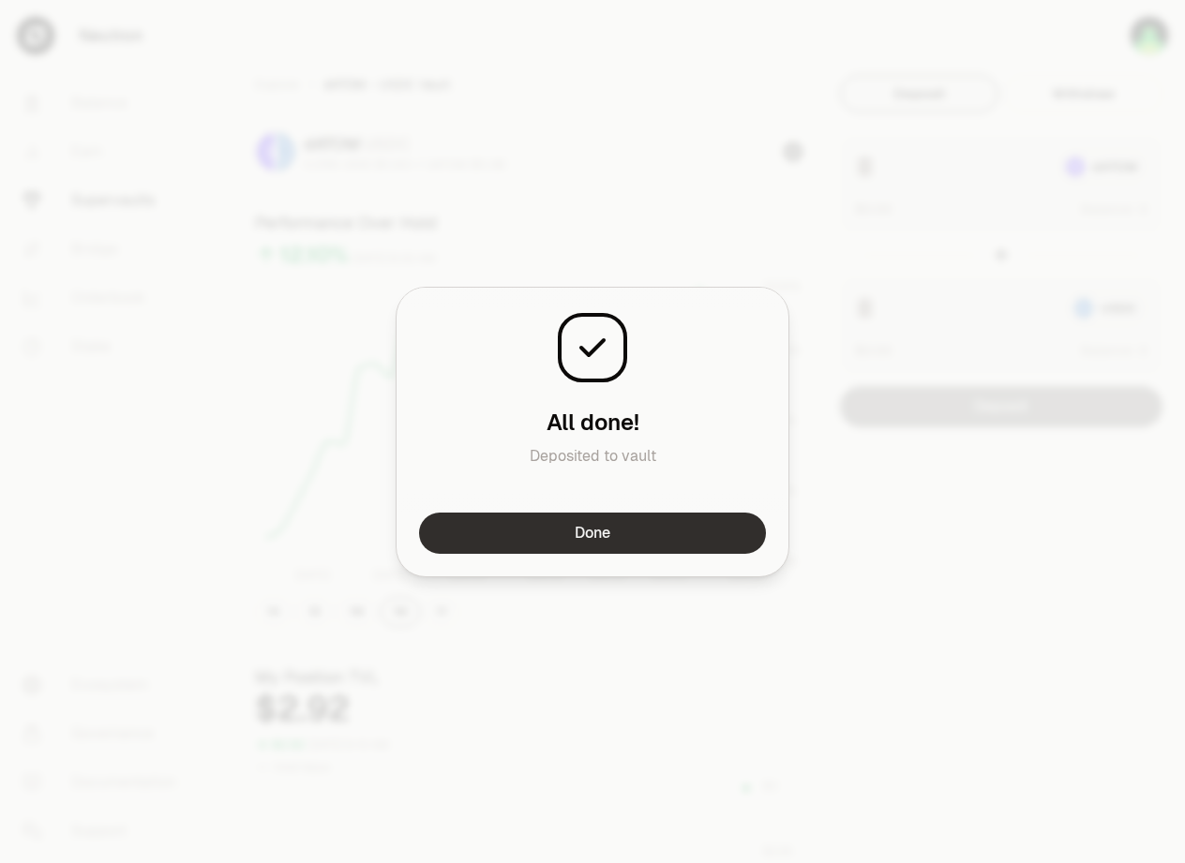
click at [677, 513] on button "Done" at bounding box center [592, 533] width 347 height 41
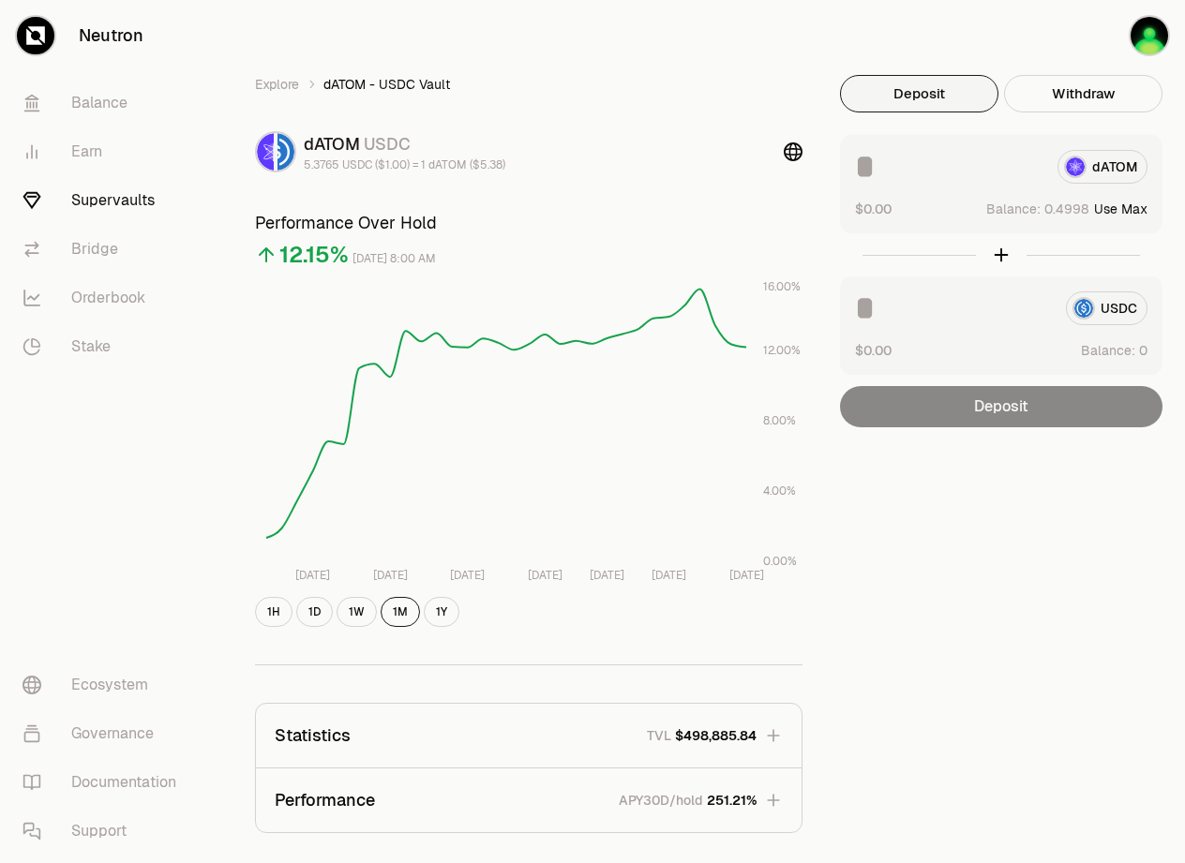
click at [1115, 208] on button "Use Max" at bounding box center [1120, 209] width 53 height 19
type input "*******"
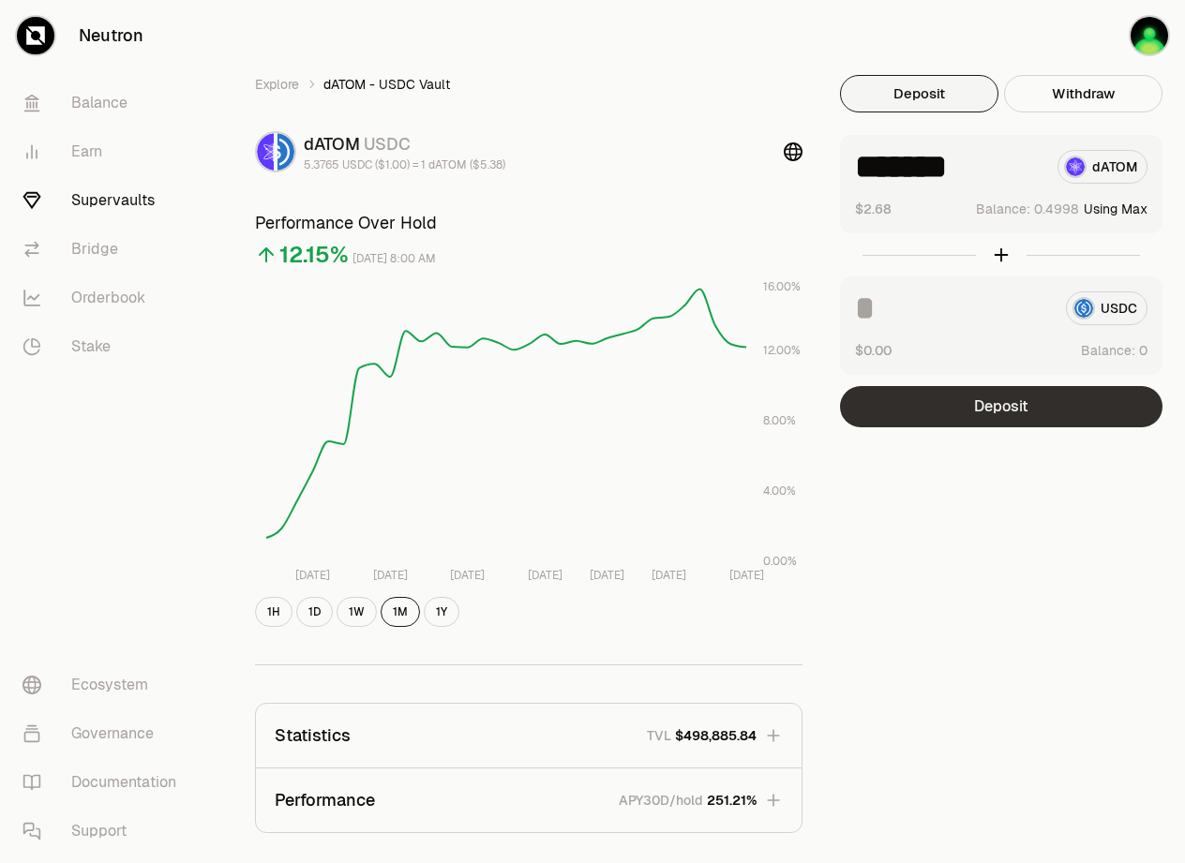
click at [1046, 397] on button "Deposit" at bounding box center [1001, 406] width 322 height 41
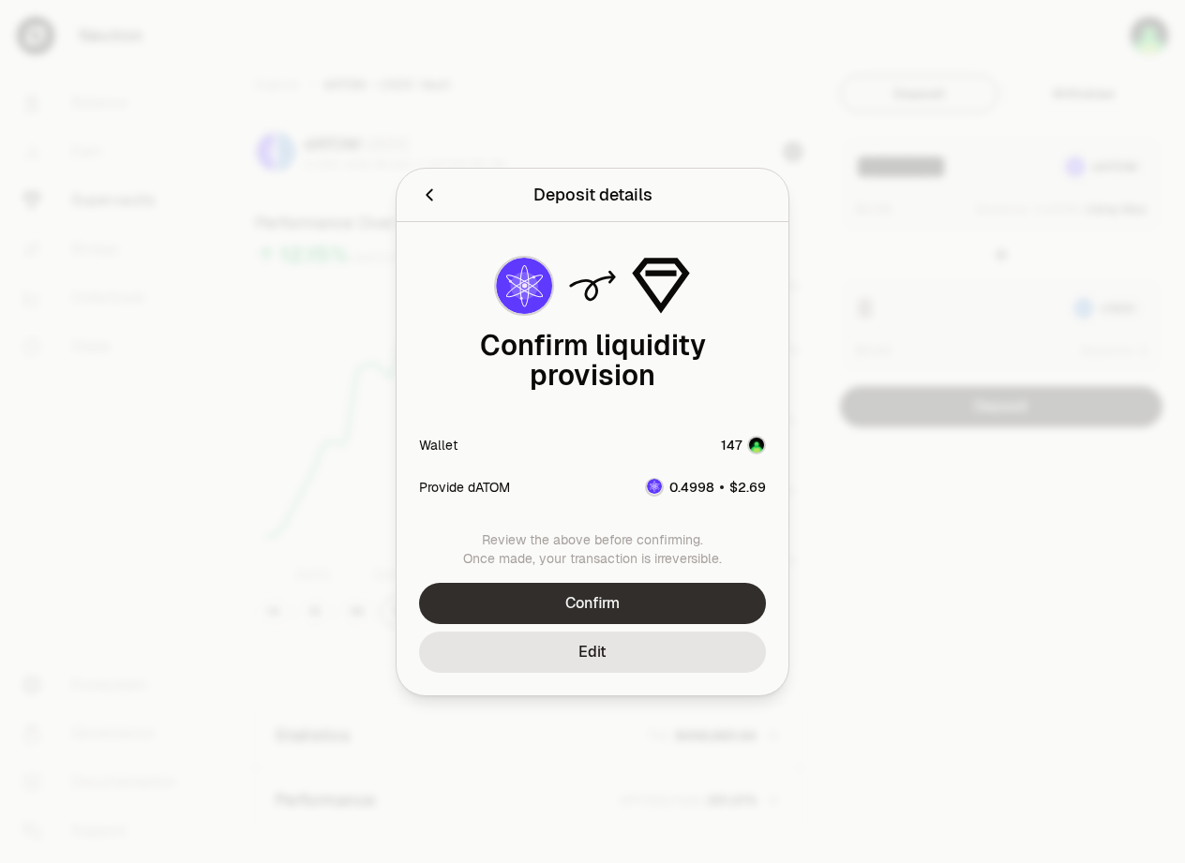
click at [633, 583] on button "Confirm" at bounding box center [592, 603] width 347 height 41
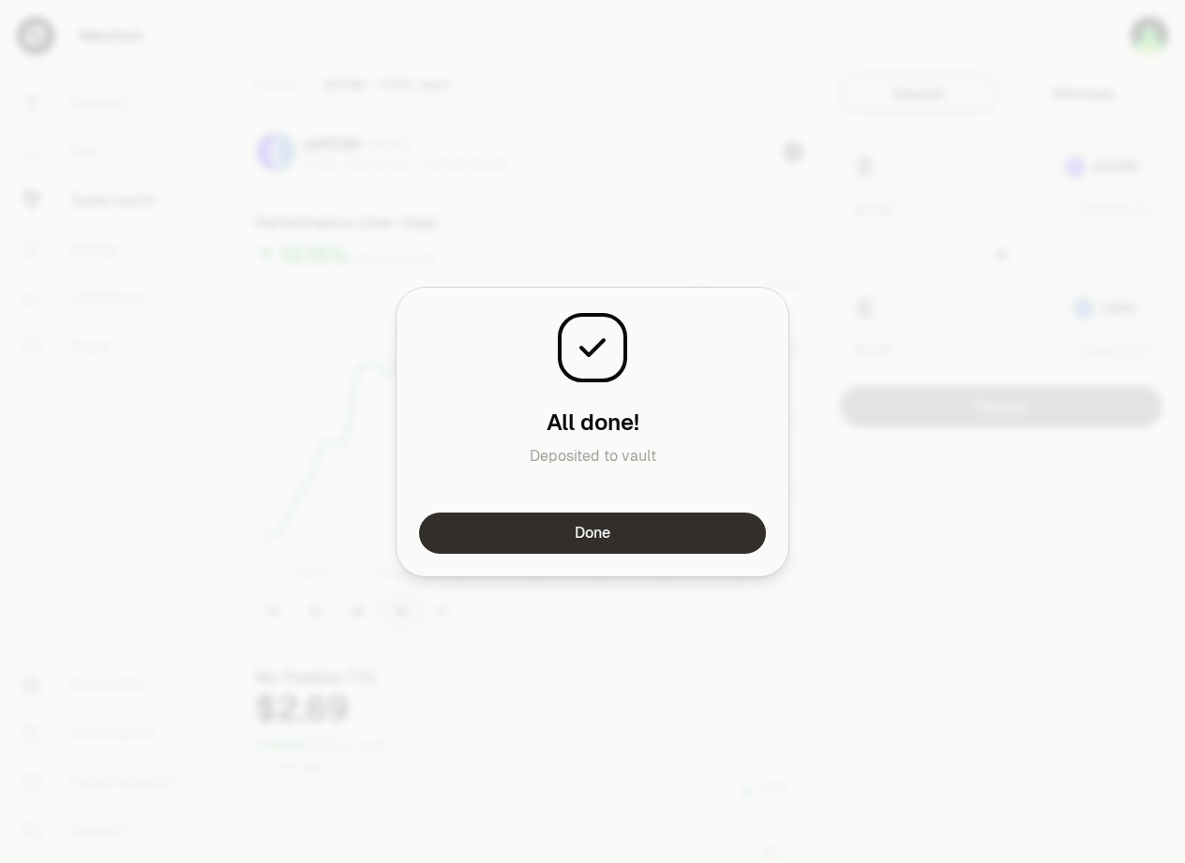
click at [716, 540] on button "Done" at bounding box center [592, 533] width 347 height 41
